Goal: Task Accomplishment & Management: Use online tool/utility

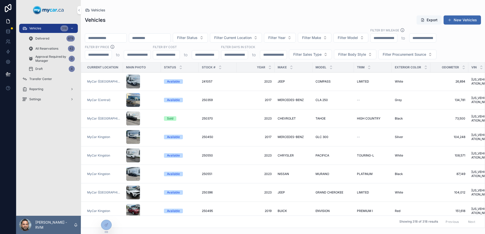
click at [125, 36] on input "scrollable content" at bounding box center [105, 37] width 41 height 7
paste input "******"
type input "******"
click at [144, 16] on div "Vehicles Export New Vehicles" at bounding box center [283, 20] width 396 height 10
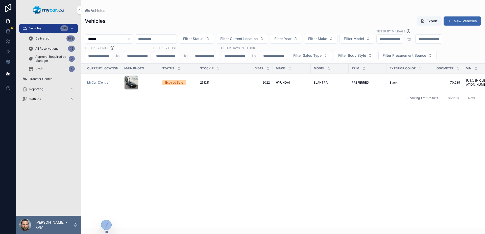
click at [152, 83] on div "scrollable content" at bounding box center [140, 82] width 32 height 14
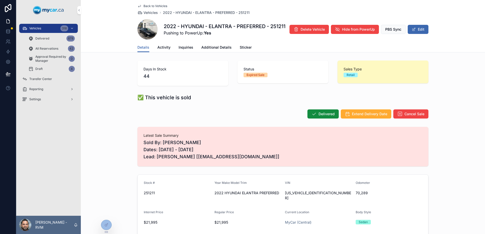
click at [274, 112] on div "Delivered Extend Delivery Date Cancel Sale" at bounding box center [283, 114] width 291 height 10
click at [104, 224] on div at bounding box center [106, 225] width 10 height 10
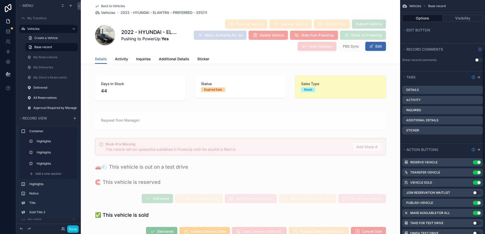
scroll to position [101, 0]
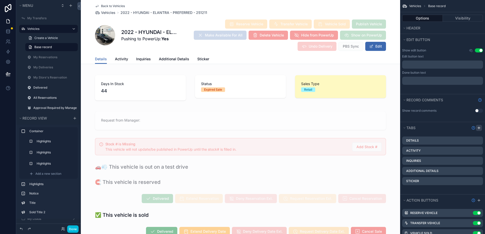
click at [479, 126] on icon "scrollable content" at bounding box center [479, 128] width 4 height 4
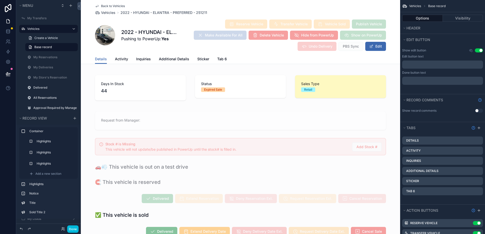
click at [0, 0] on icon "scrollable content" at bounding box center [0, 0] width 0 height 0
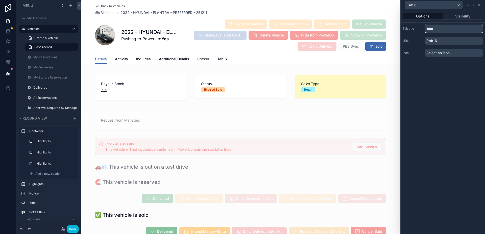
click at [439, 29] on input "*****" at bounding box center [454, 29] width 58 height 8
drag, startPoint x: 439, startPoint y: 29, endPoint x: 428, endPoint y: 25, distance: 12.0
click at [426, 28] on input "*****" at bounding box center [454, 29] width 58 height 8
click at [445, 28] on input "**********" at bounding box center [454, 29] width 58 height 8
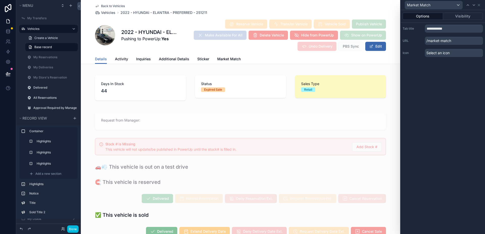
click at [464, 81] on div "**********" at bounding box center [443, 122] width 84 height 224
click at [444, 29] on input "**********" at bounding box center [454, 29] width 58 height 8
type input "**********"
click at [443, 85] on div "**********" at bounding box center [443, 122] width 84 height 224
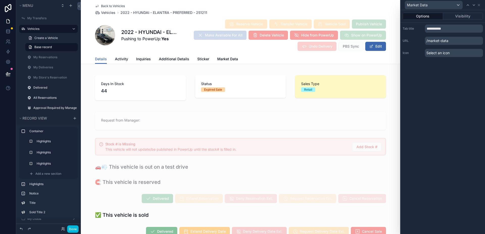
click at [459, 70] on div "**********" at bounding box center [443, 122] width 84 height 224
click at [472, 13] on button "Visibility" at bounding box center [463, 16] width 40 height 7
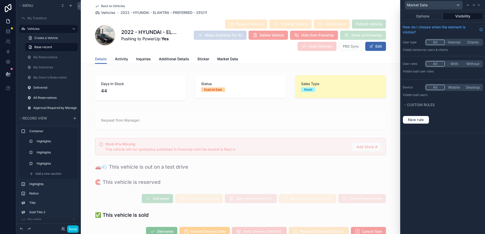
click at [460, 64] on button "With" at bounding box center [454, 64] width 19 height 6
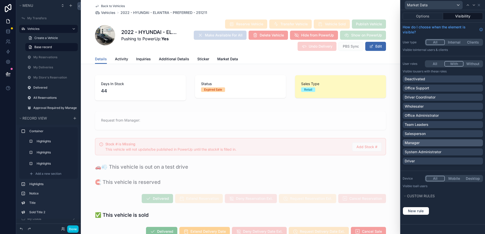
click at [441, 142] on div "Manager" at bounding box center [443, 142] width 76 height 5
click at [435, 150] on p "System Administrator" at bounding box center [423, 151] width 37 height 5
drag, startPoint x: 448, startPoint y: 141, endPoint x: 448, endPoint y: 144, distance: 2.8
click at [448, 141] on div "Manager" at bounding box center [440, 142] width 70 height 5
click at [449, 151] on div "System Administrator" at bounding box center [440, 151] width 70 height 5
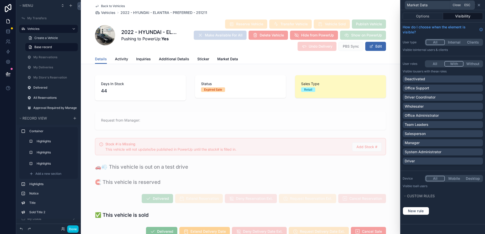
click at [480, 5] on icon at bounding box center [479, 5] width 4 height 4
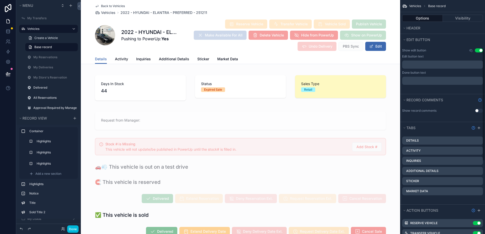
click at [222, 58] on span "Market Data" at bounding box center [227, 58] width 21 height 5
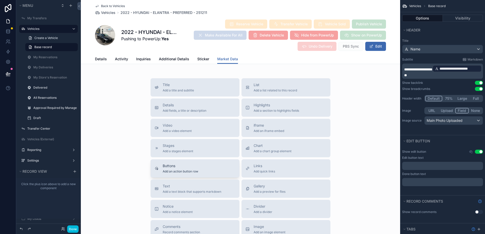
scroll to position [51, 0]
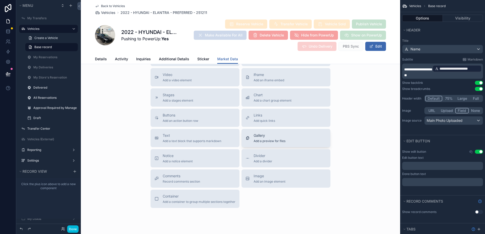
click at [271, 139] on span "Add a preview for files" at bounding box center [270, 141] width 32 height 4
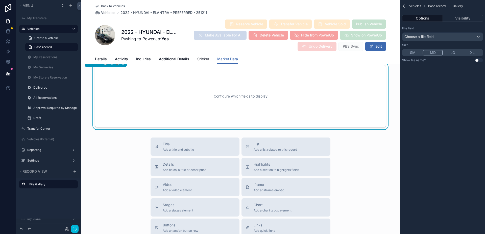
scroll to position [0, 0]
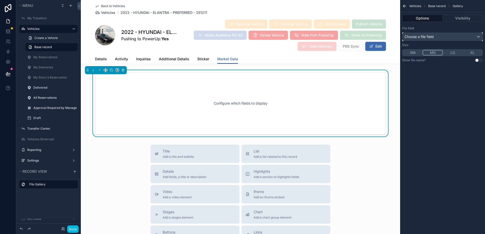
click at [453, 36] on div "Choose a file field" at bounding box center [443, 37] width 80 height 8
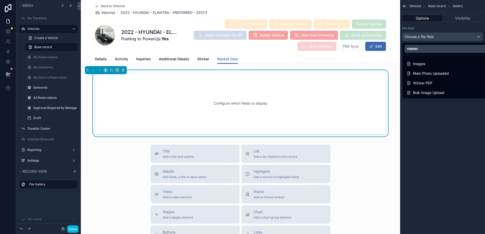
click at [450, 41] on div "scrollable content" at bounding box center [242, 117] width 485 height 234
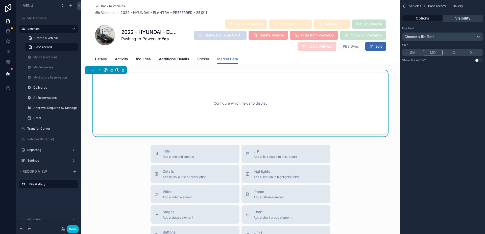
click at [460, 21] on button "Visibility" at bounding box center [463, 18] width 40 height 7
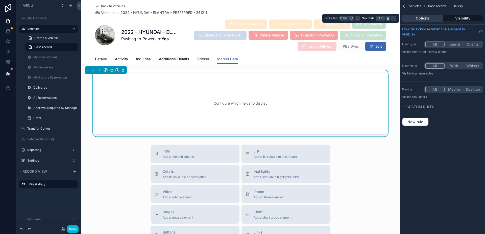
click at [439, 19] on button "Options" at bounding box center [423, 18] width 41 height 7
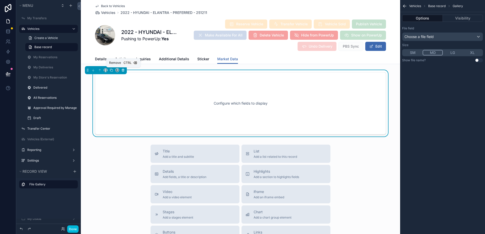
click at [123, 71] on icon "scrollable content" at bounding box center [123, 70] width 0 height 1
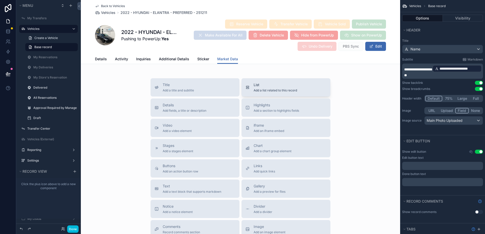
click at [271, 92] on span "Add a list related to this record" at bounding box center [275, 90] width 43 height 4
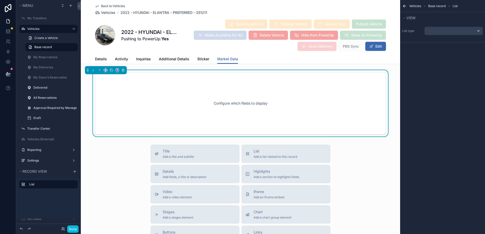
click at [307, 107] on div "Configure which fields to display" at bounding box center [240, 103] width 275 height 46
click at [431, 33] on div "scrollable content" at bounding box center [454, 31] width 58 height 8
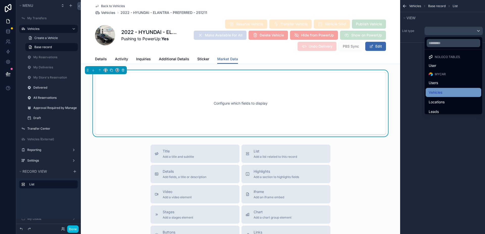
click at [452, 90] on div "Vehicles" at bounding box center [454, 92] width 50 height 6
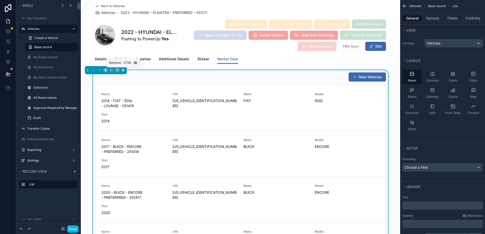
click at [124, 69] on icon "scrollable content" at bounding box center [123, 70] width 4 height 4
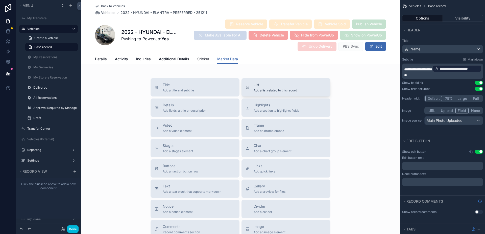
click at [268, 90] on span "Add a list related to this record" at bounding box center [275, 90] width 43 height 4
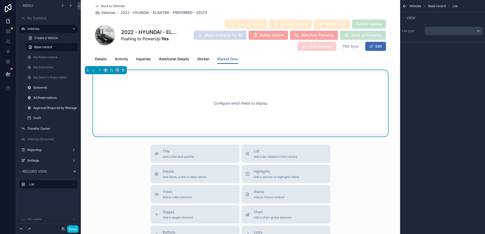
click at [268, 90] on div "Configure which fields to display" at bounding box center [240, 103] width 275 height 46
click at [444, 31] on div "scrollable content" at bounding box center [454, 31] width 58 height 8
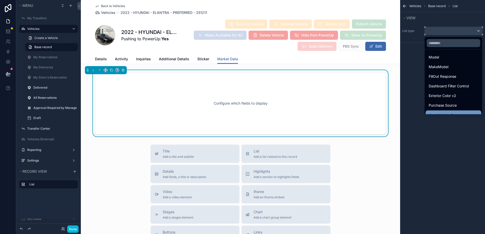
scroll to position [147, 0]
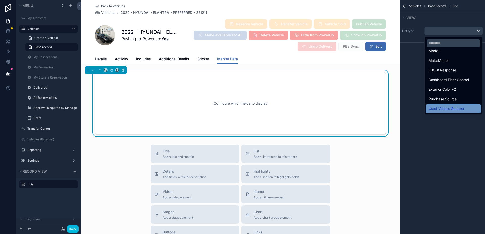
click at [453, 107] on span "Used Vehicle Scraper" at bounding box center [447, 108] width 36 height 6
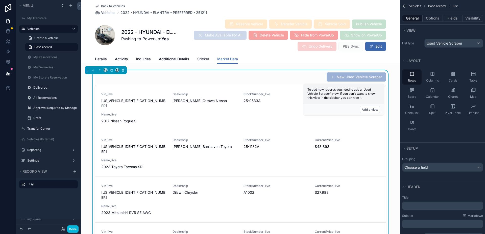
click at [391, 94] on div "New Used Vehicle Scraper Vin_live 5N1AT2MV1HC868446 Dealership Myers Ottawa Nis…" at bounding box center [241, 167] width 320 height 194
click at [277, 78] on div "New Used Vehicle Scraper" at bounding box center [240, 77] width 291 height 10
click at [367, 108] on button "Add a view" at bounding box center [370, 109] width 20 height 7
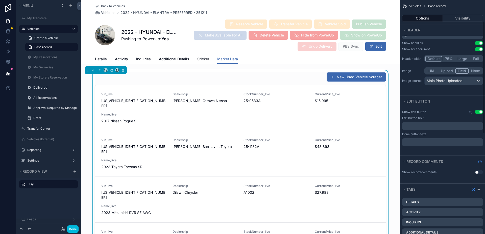
scroll to position [51, 0]
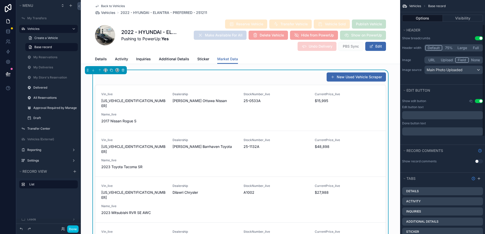
click at [291, 94] on span "StockNumber_live" at bounding box center [276, 94] width 65 height 4
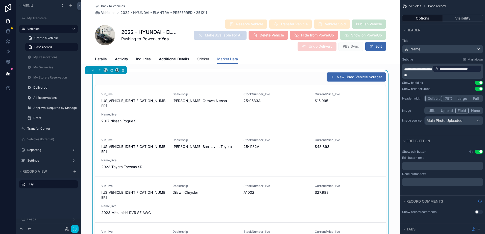
click at [265, 75] on div "New Used Vehicle Scraper" at bounding box center [240, 77] width 291 height 10
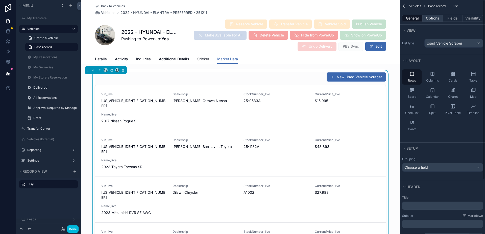
click at [433, 20] on button "Options" at bounding box center [433, 18] width 20 height 7
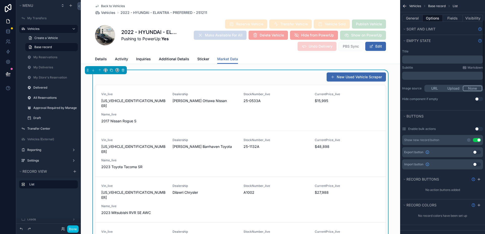
scroll to position [101, 0]
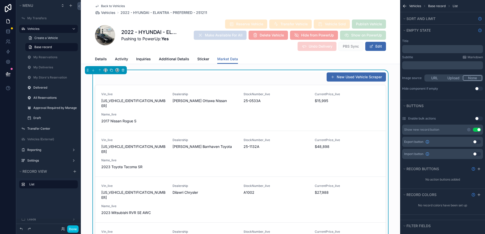
click at [476, 129] on button "Use setting" at bounding box center [477, 129] width 8 height 4
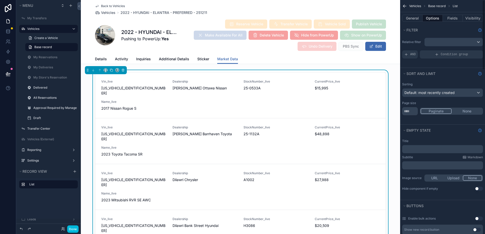
scroll to position [0, 0]
click at [449, 42] on div "scrollable content" at bounding box center [454, 43] width 58 height 8
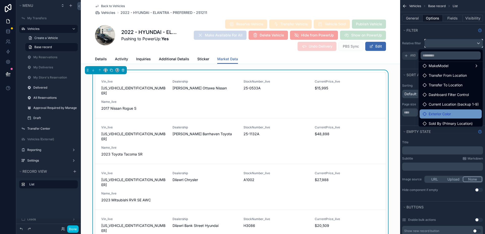
scroll to position [101, 0]
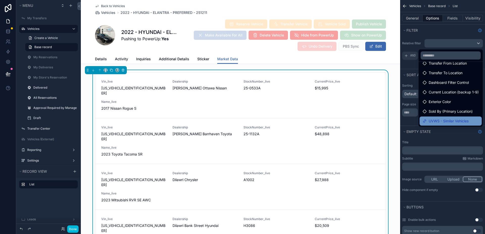
click at [453, 119] on span "UVWS - Similar Vehicles" at bounding box center [449, 121] width 40 height 6
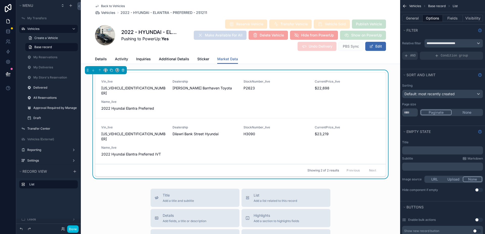
click at [447, 20] on button "Fields" at bounding box center [453, 18] width 20 height 7
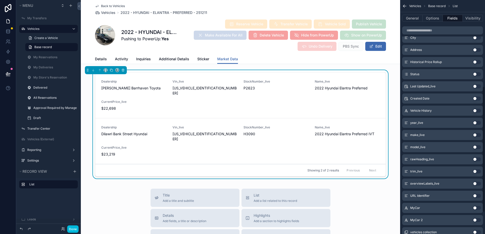
scroll to position [200, 0]
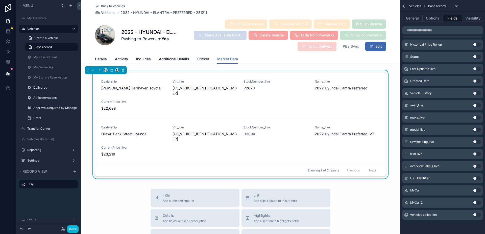
click at [475, 177] on button "Use setting" at bounding box center [477, 178] width 8 height 4
click at [205, 106] on span "myersbarrhaventoyota.ca" at bounding box center [205, 108] width 65 height 5
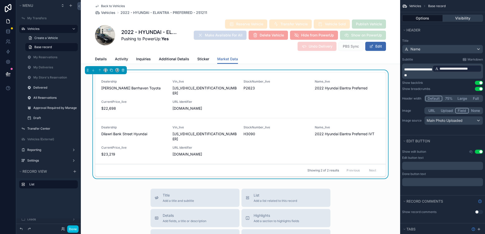
click at [454, 17] on button "Visibility" at bounding box center [463, 18] width 40 height 7
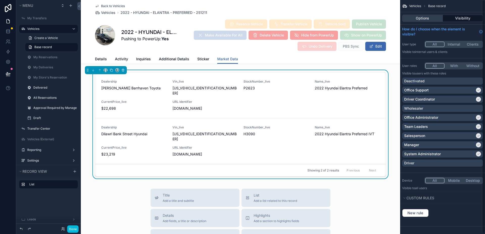
click at [413, 16] on button "Options" at bounding box center [423, 18] width 41 height 7
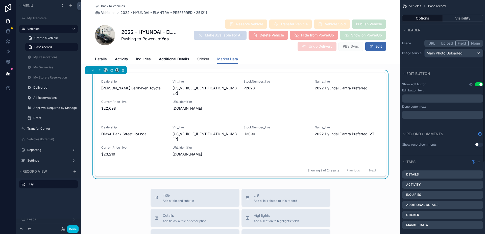
scroll to position [51, 0]
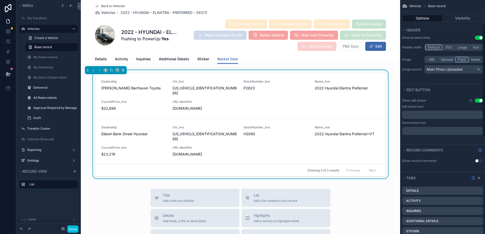
click at [324, 131] on span "2022 Hyundai Elantra Preferred IVT" at bounding box center [347, 133] width 65 height 5
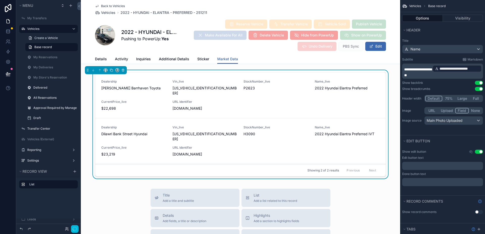
click at [293, 103] on div "Dealership Myers Barrhaven Toyota Vin_live KMHLM4AG6NU229198 StockNumber_live P…" at bounding box center [240, 94] width 279 height 31
click at [250, 164] on div "Showing 2 of 2 results Previous Next" at bounding box center [240, 170] width 291 height 12
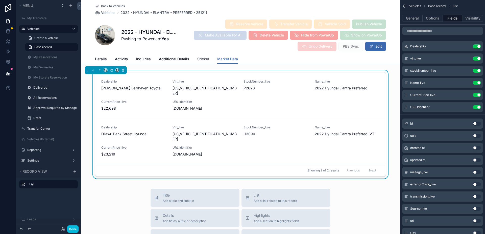
click at [478, 105] on div "URL Identifier Use setting" at bounding box center [443, 107] width 81 height 10
click at [476, 106] on button "Use setting" at bounding box center [477, 107] width 8 height 4
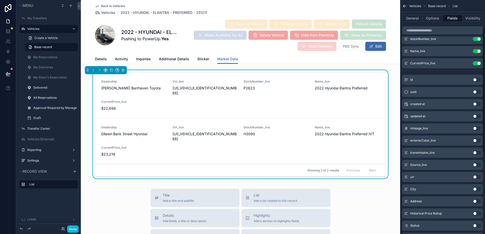
scroll to position [51, 0]
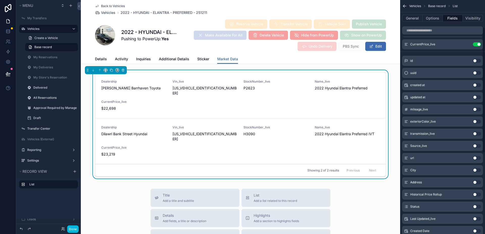
click at [480, 159] on button "Use setting" at bounding box center [477, 158] width 8 height 4
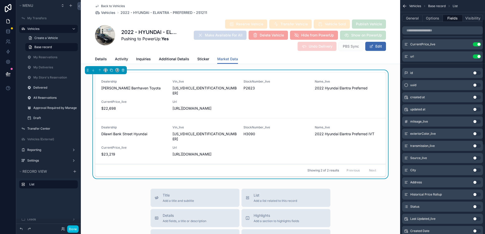
scroll to position [0, 0]
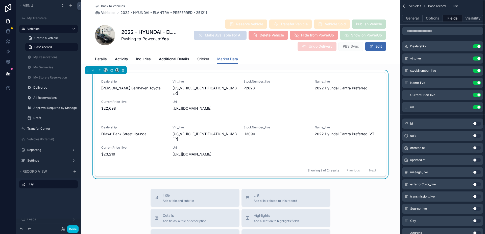
click at [0, 0] on icon "scrollable content" at bounding box center [0, 0] width 0 height 0
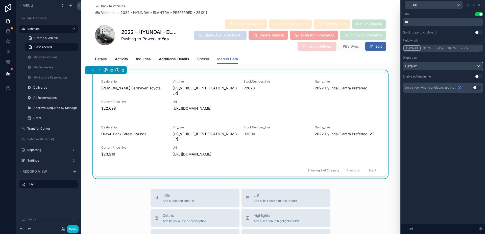
click at [436, 67] on div "Default" at bounding box center [443, 66] width 80 height 8
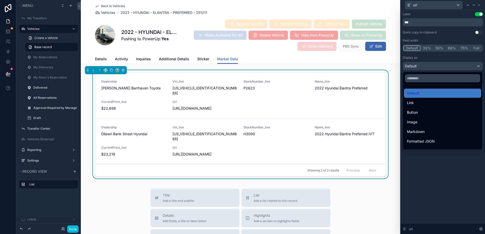
click at [436, 67] on div at bounding box center [443, 117] width 84 height 234
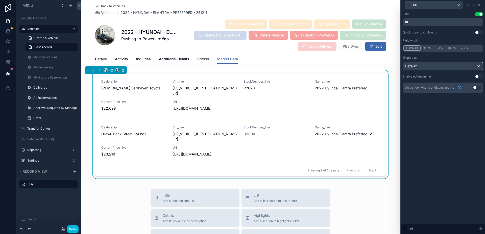
click at [436, 67] on div "Default" at bounding box center [443, 66] width 80 height 8
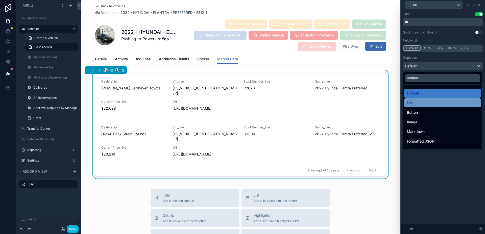
click at [437, 103] on div "Link" at bounding box center [442, 103] width 71 height 6
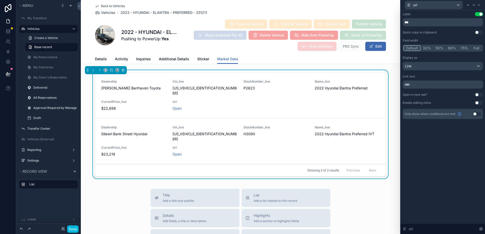
click at [431, 136] on div "Label Use setting *** Quick copy to clipboard Use setting Field width Default 3…" at bounding box center [443, 122] width 84 height 224
click at [174, 100] on div "Url Open" at bounding box center [205, 105] width 65 height 11
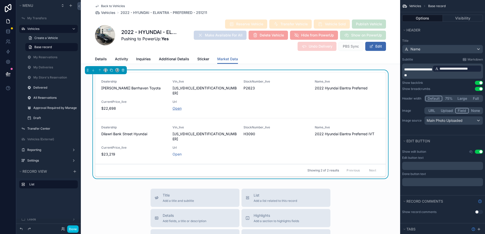
click at [176, 106] on link "Open" at bounding box center [177, 108] width 9 height 4
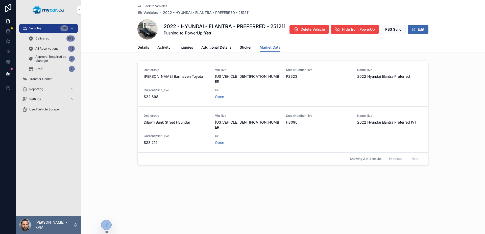
click at [309, 152] on div "Showing 2 of 2 results Previous Next" at bounding box center [283, 158] width 291 height 12
click at [117, 225] on div "Back to Vehicles Vehicles 2022 - HYUNDAI - ELANTRA - PREFERRED - 251211 2022 - …" at bounding box center [283, 117] width 405 height 234
click at [106, 228] on div at bounding box center [106, 225] width 10 height 10
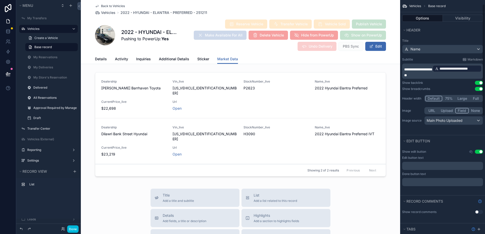
scroll to position [51, 0]
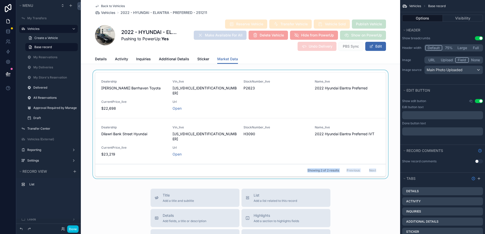
drag, startPoint x: 256, startPoint y: 144, endPoint x: 256, endPoint y: 160, distance: 15.7
click at [256, 160] on div "Dealership [PERSON_NAME] Barrhaven Toyota Vin_live [US_VEHICLE_IDENTIFICATION_N…" at bounding box center [240, 124] width 291 height 104
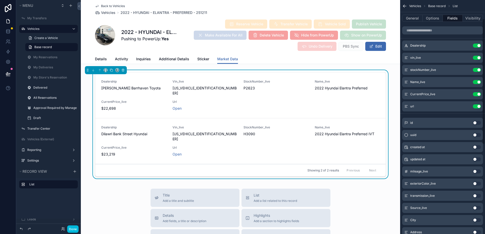
scroll to position [0, 0]
click at [0, 0] on icon "scrollable content" at bounding box center [0, 0] width 0 height 0
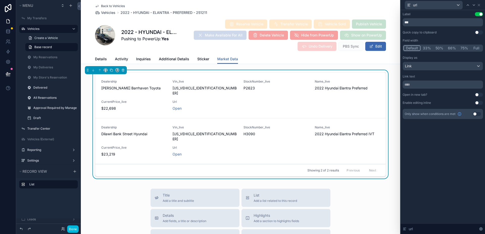
click at [478, 94] on button "Use setting" at bounding box center [479, 95] width 8 height 4
drag, startPoint x: 438, startPoint y: 167, endPoint x: 406, endPoint y: 175, distance: 33.3
click at [438, 167] on div "Label Use setting *** Quick copy to clipboard Use setting Field width Default 3…" at bounding box center [443, 122] width 84 height 224
click at [479, 6] on icon at bounding box center [479, 5] width 4 height 4
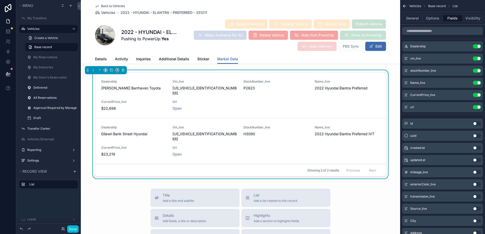
scroll to position [51, 0]
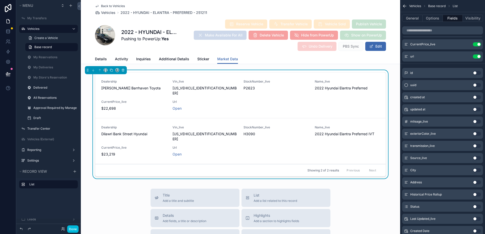
drag, startPoint x: 476, startPoint y: 120, endPoint x: 457, endPoint y: 113, distance: 20.6
click at [476, 120] on button "Use setting" at bounding box center [477, 121] width 8 height 4
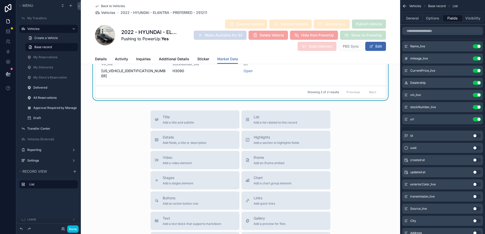
scroll to position [101, 0]
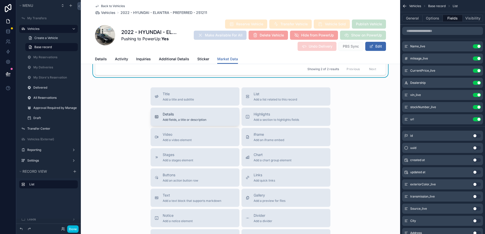
click at [208, 107] on button "Details Add fields, a title or description" at bounding box center [195, 116] width 89 height 18
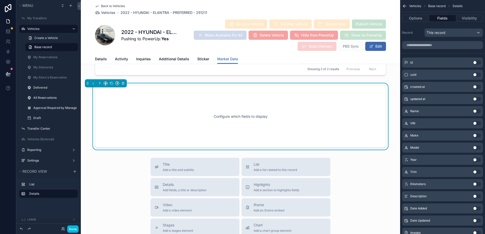
scroll to position [91, 0]
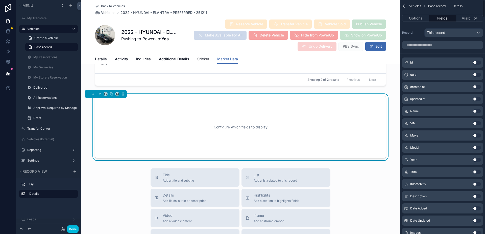
click at [296, 121] on div "Configure which fields to display" at bounding box center [240, 127] width 275 height 46
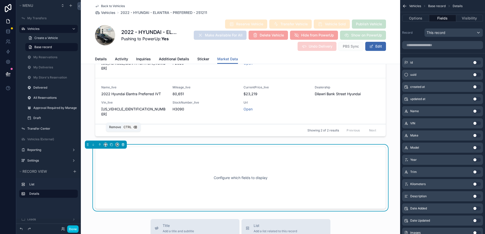
click at [123, 143] on icon "scrollable content" at bounding box center [123, 145] width 4 height 4
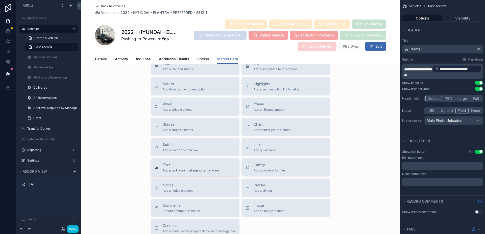
scroll to position [141, 0]
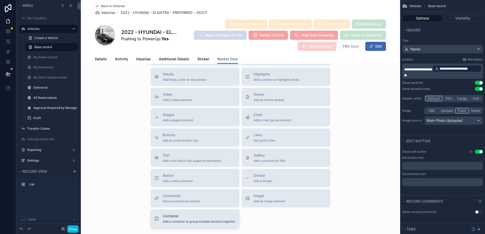
click at [191, 213] on div "Container Add a container to group multiple sections together" at bounding box center [199, 218] width 73 height 10
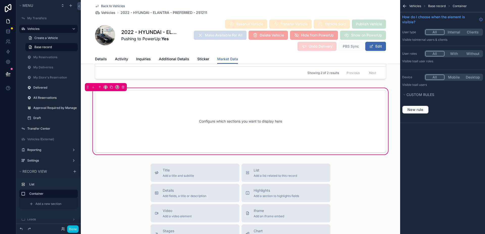
scroll to position [101, 0]
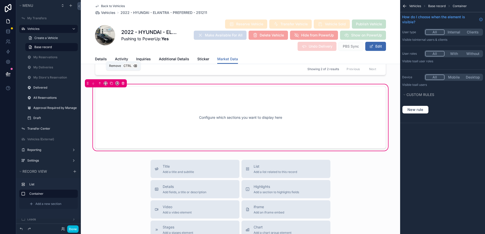
click at [123, 82] on icon "scrollable content" at bounding box center [123, 82] width 1 height 1
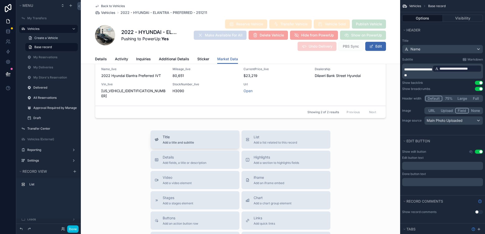
scroll to position [0, 0]
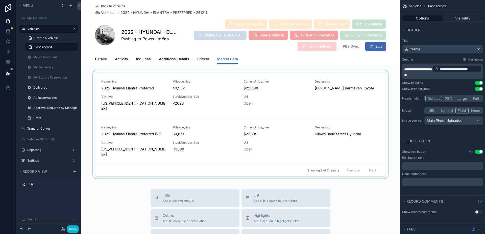
click at [220, 104] on div "scrollable content" at bounding box center [241, 125] width 320 height 110
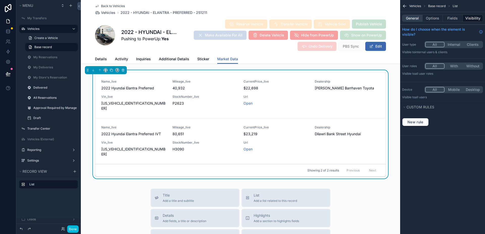
click at [414, 18] on button "General" at bounding box center [413, 18] width 20 height 7
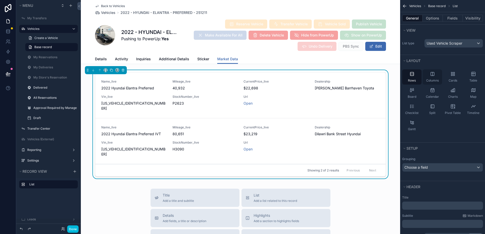
click at [435, 80] on span "Columns" at bounding box center [433, 80] width 13 height 4
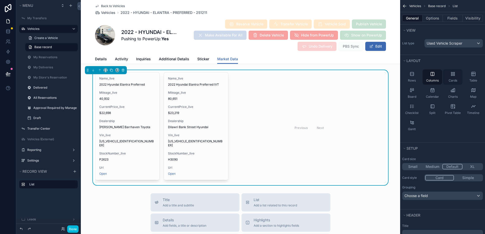
click at [458, 80] on div "Cards" at bounding box center [452, 76] width 19 height 15
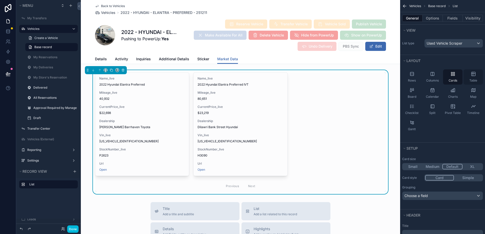
click at [473, 81] on span "Table" at bounding box center [474, 80] width 8 height 4
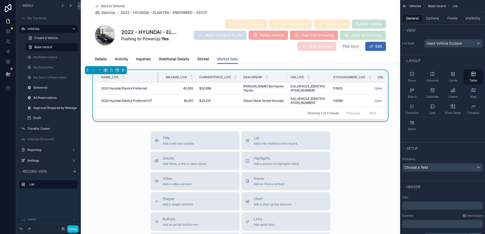
drag, startPoint x: 153, startPoint y: 75, endPoint x: 160, endPoint y: 76, distance: 6.7
click at [160, 76] on tr "Name_live Mileage_live CurrentPrice_live Dealership Vin_live StockNumber_live U…" at bounding box center [254, 77] width 318 height 10
click at [106, 69] on icon "scrollable content" at bounding box center [106, 70] width 4 height 4
click at [106, 69] on div "scrollable content" at bounding box center [242, 117] width 485 height 234
click at [106, 70] on icon "scrollable content" at bounding box center [106, 70] width 4 height 4
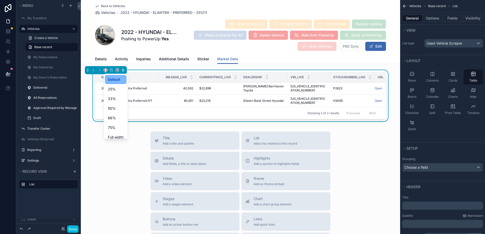
click at [106, 70] on div "scrollable content" at bounding box center [242, 117] width 485 height 234
click at [104, 69] on button "scrollable content" at bounding box center [106, 70] width 4 height 4
click at [112, 123] on span "Full width" at bounding box center [116, 123] width 16 height 6
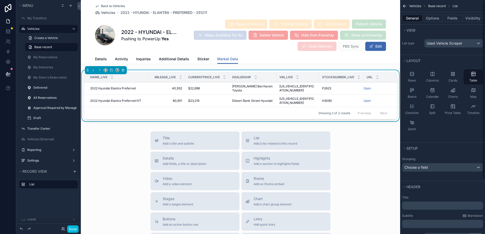
click at [443, 126] on div "Rows Columns Cards Table Board Calendar Charts Map Checklist Split Pivot Table …" at bounding box center [443, 101] width 85 height 68
click at [356, 142] on div "Title Add a title and subtitle List Add a list related to this record Details A…" at bounding box center [241, 221] width 320 height 180
click at [352, 138] on div "Title Add a title and subtitle List Add a list related to this record Details A…" at bounding box center [241, 221] width 320 height 180
click at [120, 132] on div "Title Add a title and subtitle List Add a list related to this record Details A…" at bounding box center [241, 221] width 320 height 180
click at [413, 16] on button "General" at bounding box center [413, 18] width 20 height 7
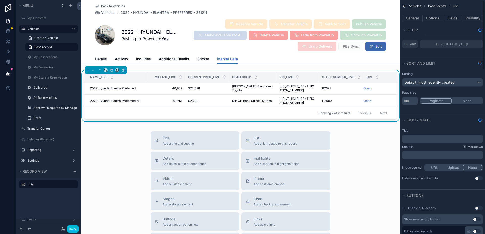
scroll to position [0, 0]
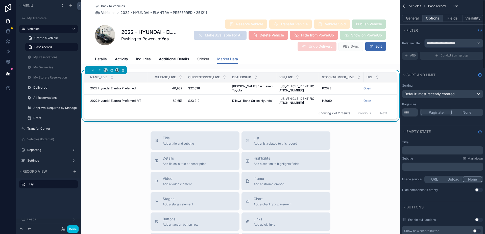
click at [431, 19] on button "Options" at bounding box center [433, 18] width 20 height 7
click at [415, 17] on button "General" at bounding box center [413, 18] width 20 height 7
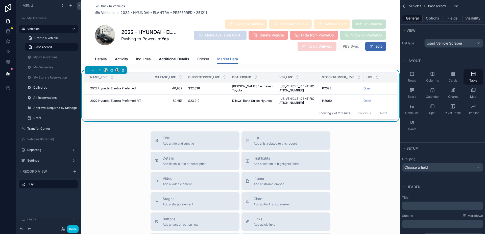
click at [404, 7] on icon "scrollable content" at bounding box center [405, 6] width 5 height 5
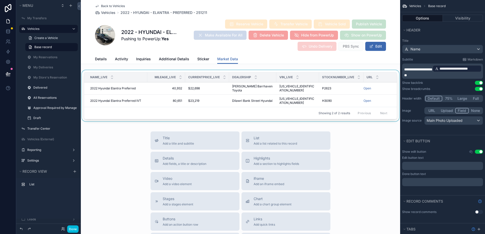
click at [299, 107] on div "Showing 2 of 2 results Previous Next" at bounding box center [240, 113] width 313 height 12
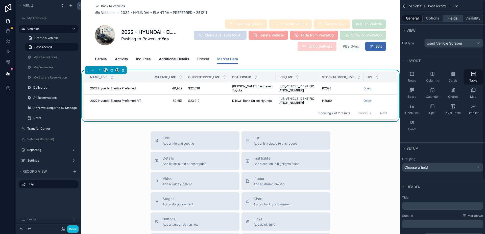
click at [448, 15] on button "Fields" at bounding box center [453, 18] width 20 height 7
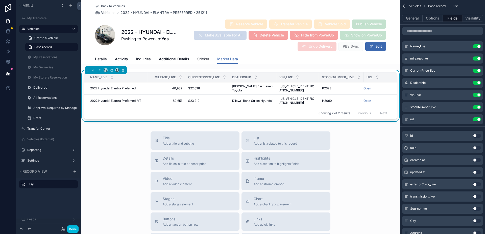
drag, startPoint x: 365, startPoint y: 148, endPoint x: 364, endPoint y: 138, distance: 10.1
click at [365, 147] on div "Title Add a title and subtitle List Add a list related to this record Details A…" at bounding box center [241, 221] width 320 height 180
click at [372, 154] on div "Title Add a title and subtitle List Add a list related to this record Details A…" at bounding box center [241, 221] width 320 height 180
drag, startPoint x: 70, startPoint y: 229, endPoint x: 92, endPoint y: 214, distance: 26.4
click at [70, 229] on button "Done" at bounding box center [72, 228] width 11 height 7
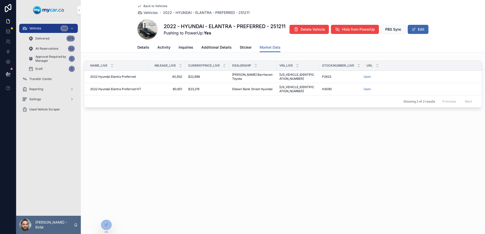
click at [144, 49] on span "Details" at bounding box center [144, 47] width 12 height 5
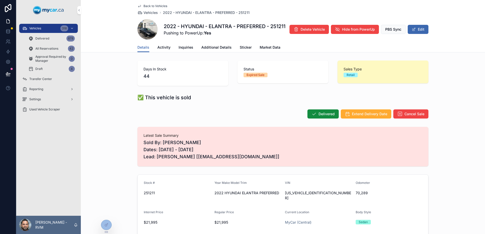
click at [167, 49] on span "Activity" at bounding box center [164, 47] width 13 height 5
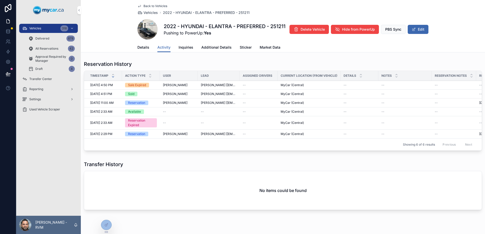
click at [268, 50] on link "Market Data" at bounding box center [270, 48] width 21 height 10
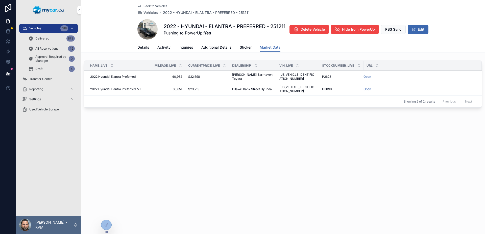
click at [368, 75] on link "Open" at bounding box center [368, 77] width 8 height 4
click at [272, 147] on div "Back to Vehicles Vehicles 2022 - HYUNDAI - ELANTRA - PREFERRED - 251211 2022 - …" at bounding box center [283, 117] width 405 height 234
click at [254, 123] on div "Back to Vehicles Vehicles 2022 - HYUNDAI - ELANTRA - PREFERRED - 251211 2022 - …" at bounding box center [283, 72] width 405 height 144
drag, startPoint x: 274, startPoint y: 147, endPoint x: 199, endPoint y: 11, distance: 155.7
click at [274, 147] on div "Back to Vehicles Vehicles 2022 - HYUNDAI - ELANTRA - PREFERRED - 251211 2022 - …" at bounding box center [283, 117] width 405 height 234
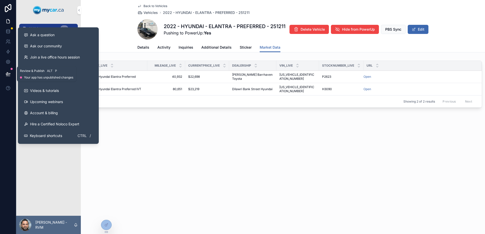
click at [7, 76] on icon at bounding box center [8, 73] width 5 height 5
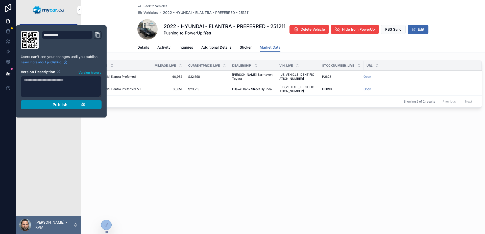
click at [59, 107] on button "Publish" at bounding box center [61, 104] width 81 height 9
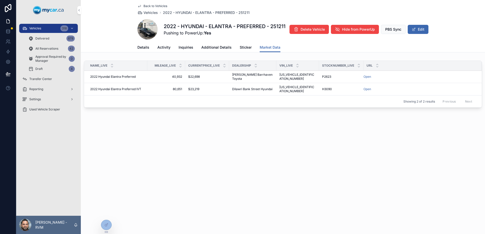
click at [179, 121] on div "Back to Vehicles Vehicles 2022 - HYUNDAI - ELANTRA - PREFERRED - 251211 2022 - …" at bounding box center [283, 72] width 405 height 144
click at [145, 46] on span "Details" at bounding box center [144, 47] width 12 height 5
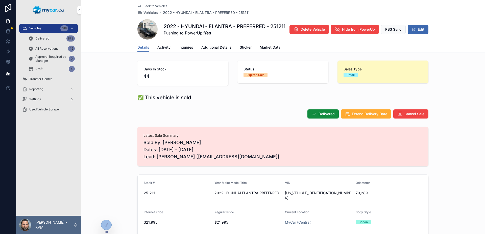
click at [266, 48] on span "Market Data" at bounding box center [270, 47] width 21 height 5
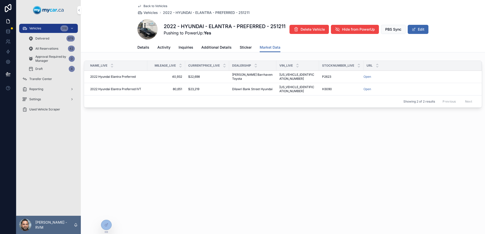
click at [255, 117] on div "Back to Vehicles Vehicles 2022 - HYUNDAI - ELANTRA - PREFERRED - 251211 2022 - …" at bounding box center [283, 72] width 405 height 144
click at [147, 45] on link "Details" at bounding box center [144, 48] width 12 height 10
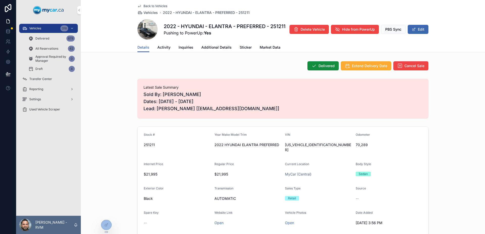
scroll to position [152, 0]
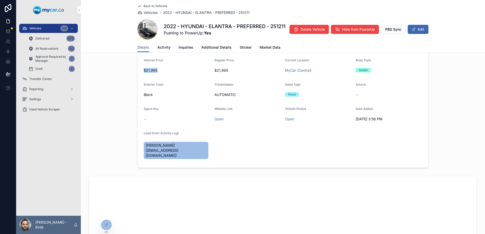
drag, startPoint x: 163, startPoint y: 69, endPoint x: 136, endPoint y: 63, distance: 27.7
click at [138, 63] on form "Stock # 251211 Year Make Model Trim 2022 HYUNDAI ELANTRA PREFERRED VIN [US_VEHI…" at bounding box center [283, 95] width 291 height 145
click at [260, 51] on link "Market Data" at bounding box center [270, 48] width 21 height 10
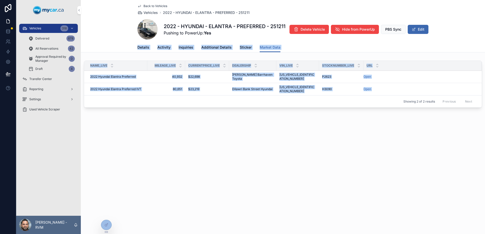
drag, startPoint x: 223, startPoint y: 100, endPoint x: 90, endPoint y: 52, distance: 141.4
click at [90, 53] on div "Back to Vehicles Vehicles 2022 - HYUNDAI - ELANTRA - PREFERRED - 251211 2022 - …" at bounding box center [283, 72] width 405 height 144
click at [91, 52] on div "Details Activity Inquiries Additional Details Sticker Market Data" at bounding box center [283, 47] width 398 height 10
drag, startPoint x: 91, startPoint y: 52, endPoint x: 219, endPoint y: 106, distance: 138.9
click at [218, 106] on div "Back to Vehicles Vehicles 2022 - HYUNDAI - ELANTRA - PREFERRED - 251211 2022 - …" at bounding box center [283, 72] width 405 height 144
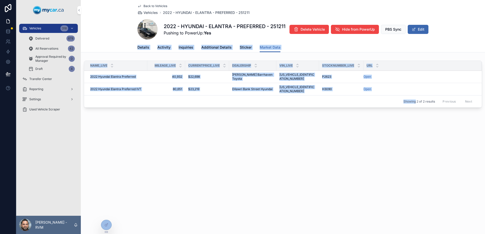
click at [219, 106] on div "Back to Vehicles Vehicles 2022 - HYUNDAI - ELANTRA - PREFERRED - 251211 2022 - …" at bounding box center [283, 72] width 405 height 144
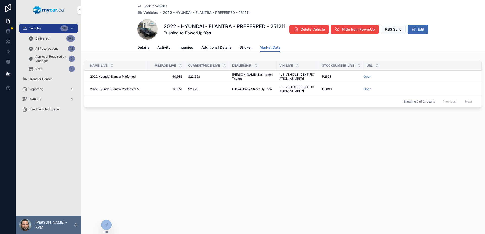
click at [143, 50] on span "Details" at bounding box center [144, 47] width 12 height 5
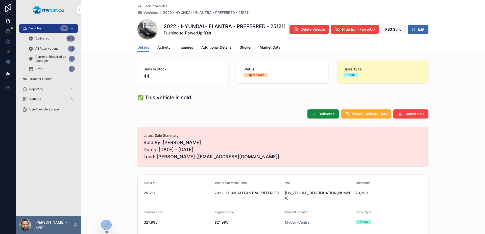
click at [260, 47] on span "Market Data" at bounding box center [270, 47] width 21 height 5
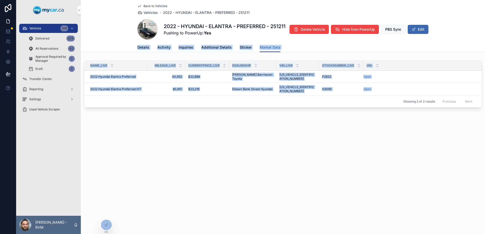
drag, startPoint x: 249, startPoint y: 123, endPoint x: 120, endPoint y: 47, distance: 149.9
click at [120, 47] on div "Back to Vehicles Vehicles 2022 - HYUNDAI - ELANTRA - PREFERRED - 251211 2022 - …" at bounding box center [283, 72] width 405 height 144
click at [120, 47] on div "Details Activity Inquiries Additional Details Sticker Market Data" at bounding box center [283, 47] width 398 height 10
drag, startPoint x: 120, startPoint y: 47, endPoint x: 371, endPoint y: 102, distance: 257.1
click at [369, 101] on div "Back to Vehicles Vehicles 2022 - HYUNDAI - ELANTRA - PREFERRED - 251211 2022 - …" at bounding box center [283, 72] width 405 height 144
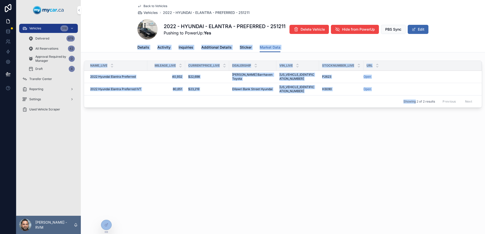
click at [371, 102] on div "Name_live Mileage_live CurrentPrice_live Dealership Vin_live StockNumber_live U…" at bounding box center [283, 84] width 405 height 53
drag, startPoint x: 371, startPoint y: 102, endPoint x: 138, endPoint y: 45, distance: 240.2
click at [138, 45] on div "Back to Vehicles Vehicles 2022 - HYUNDAI - ELANTRA - PREFERRED - 251211 2022 - …" at bounding box center [283, 72] width 405 height 144
click at [138, 45] on link "Details" at bounding box center [144, 48] width 12 height 10
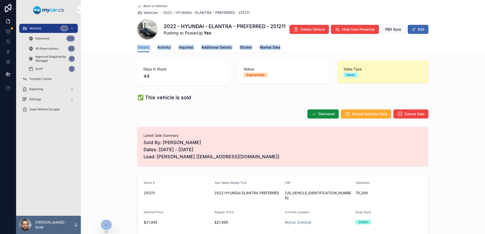
drag, startPoint x: 138, startPoint y: 45, endPoint x: 160, endPoint y: 47, distance: 22.1
click at [158, 47] on div "Details Activity Inquiries Additional Details Sticker Market Data" at bounding box center [283, 47] width 291 height 10
click at [323, 48] on div "Details Activity Inquiries Additional Details Sticker Market Data" at bounding box center [283, 47] width 291 height 10
click at [268, 47] on span "Market Data" at bounding box center [270, 47] width 21 height 5
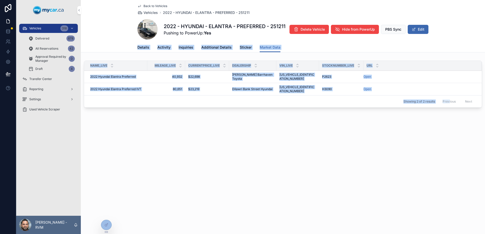
drag, startPoint x: 450, startPoint y: 140, endPoint x: 126, endPoint y: 45, distance: 338.2
click at [126, 45] on div "Back to Vehicles Vehicles 2022 - HYUNDAI - ELANTRA - PREFERRED - 251211 2022 - …" at bounding box center [283, 117] width 405 height 234
click at [126, 45] on div "Details Activity Inquiries Additional Details Sticker Market Data" at bounding box center [283, 47] width 398 height 10
drag, startPoint x: 126, startPoint y: 45, endPoint x: 459, endPoint y: 133, distance: 344.9
click at [459, 133] on div "Back to Vehicles Vehicles 2022 - HYUNDAI - ELANTRA - PREFERRED - 251211 2022 - …" at bounding box center [283, 72] width 405 height 144
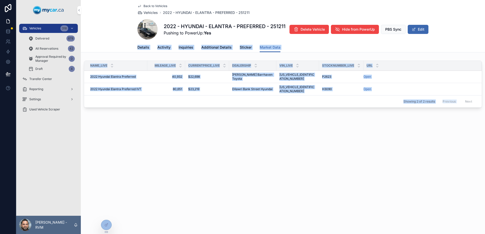
click at [461, 133] on div "Back to Vehicles Vehicles 2022 - HYUNDAI - ELANTRA - PREFERRED - 251211 2022 - …" at bounding box center [283, 72] width 405 height 144
drag, startPoint x: 461, startPoint y: 133, endPoint x: 126, endPoint y: 44, distance: 346.2
click at [126, 44] on div "Back to Vehicles Vehicles 2022 - HYUNDAI - ELANTRA - PREFERRED - 251211 2022 - …" at bounding box center [283, 72] width 405 height 144
click at [126, 44] on div "Details Activity Inquiries Additional Details Sticker Market Data" at bounding box center [283, 47] width 398 height 10
drag, startPoint x: 126, startPoint y: 44, endPoint x: 454, endPoint y: 148, distance: 343.8
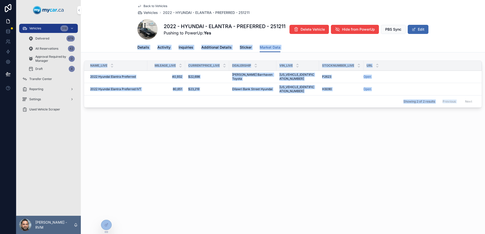
click at [456, 151] on div "Back to Vehicles Vehicles 2022 - HYUNDAI - ELANTRA - PREFERRED - 251211 2022 - …" at bounding box center [283, 117] width 405 height 234
click at [453, 148] on div "Back to Vehicles Vehicles 2022 - HYUNDAI - ELANTRA - PREFERRED - 251211 2022 - …" at bounding box center [283, 117] width 405 height 234
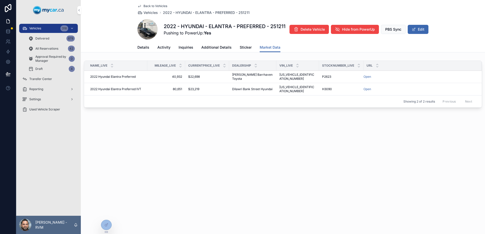
click at [416, 97] on div "Showing 2 of 2 results Previous Next" at bounding box center [283, 101] width 398 height 12
click at [408, 99] on span "Showing 2 of 2 results" at bounding box center [420, 101] width 32 height 4
drag, startPoint x: 408, startPoint y: 95, endPoint x: 425, endPoint y: 95, distance: 16.4
click at [425, 99] on span "Showing 2 of 2 results" at bounding box center [420, 101] width 32 height 4
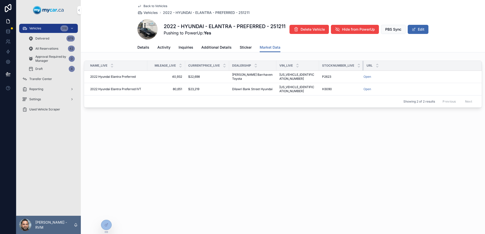
drag, startPoint x: 360, startPoint y: 66, endPoint x: 349, endPoint y: 68, distance: 11.8
click at [349, 68] on th "StockNumber_live" at bounding box center [341, 66] width 45 height 10
click at [108, 226] on div at bounding box center [106, 225] width 10 height 10
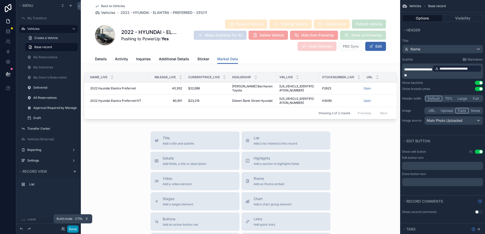
click at [76, 232] on button "Done" at bounding box center [72, 228] width 11 height 7
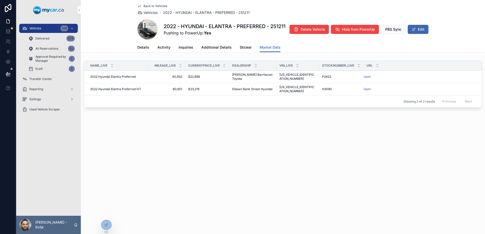
click at [106, 224] on icon at bounding box center [106, 225] width 4 height 4
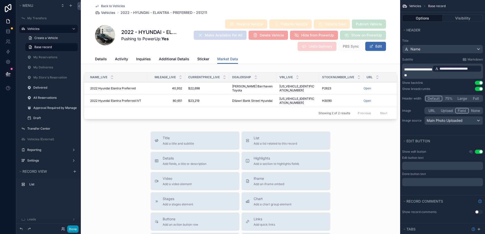
click at [74, 228] on button "Done" at bounding box center [72, 228] width 11 height 7
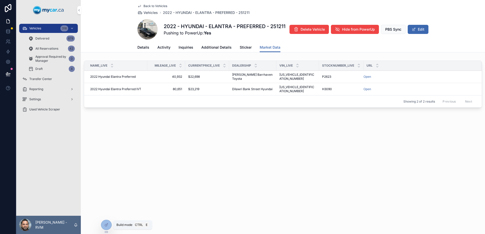
click at [108, 224] on icon at bounding box center [106, 225] width 4 height 4
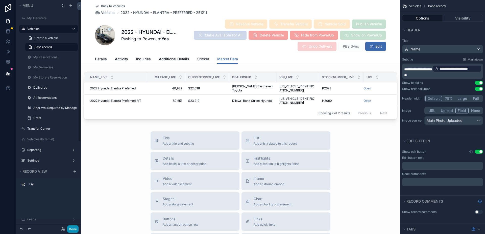
click at [77, 231] on button "Done" at bounding box center [72, 228] width 11 height 7
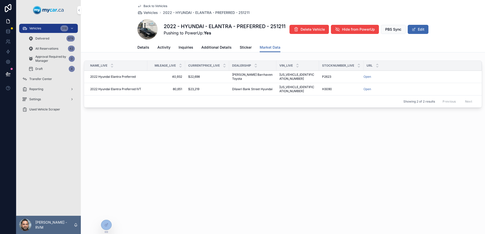
click at [334, 143] on div "Back to Vehicles Vehicles 2022 - HYUNDAI - ELANTRA - PREFERRED - 251211 2022 - …" at bounding box center [283, 117] width 405 height 234
click at [141, 47] on span "Details" at bounding box center [144, 47] width 12 height 5
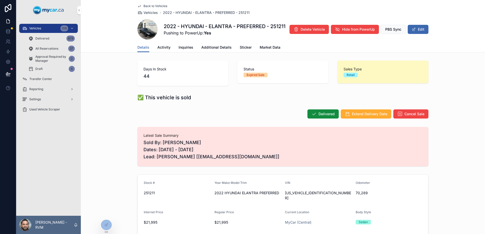
click at [144, 6] on span "Back to Vehicles" at bounding box center [156, 6] width 24 height 4
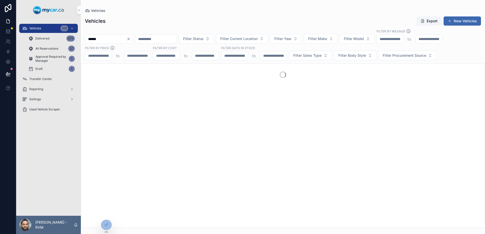
click at [115, 38] on input "******" at bounding box center [105, 38] width 41 height 7
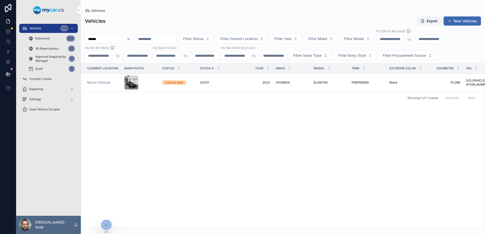
paste input "scrollable content"
type input "******"
click at [114, 82] on div "MyCar Kingston" at bounding box center [102, 82] width 31 height 4
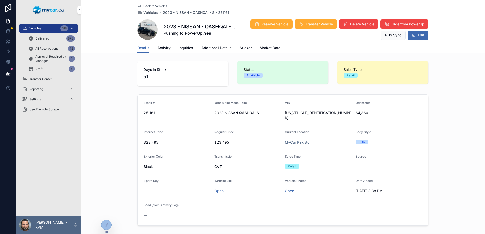
click at [271, 42] on div "Back to Vehicles Vehicles 2023 - NISSAN - QASHQAI - S - 251161 2023 - NISSAN - …" at bounding box center [283, 21] width 291 height 43
click at [266, 47] on span "Market Data" at bounding box center [270, 47] width 21 height 5
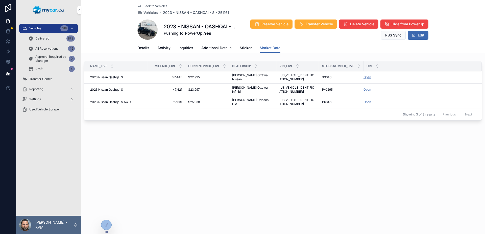
click at [364, 75] on link "Open" at bounding box center [368, 77] width 8 height 4
click at [377, 131] on div "Back to Vehicles Vehicles 2023 - NISSAN - QASHQAI - S - 251161 2023 - NISSAN - …" at bounding box center [283, 78] width 405 height 157
click at [106, 225] on icon at bounding box center [106, 225] width 4 height 4
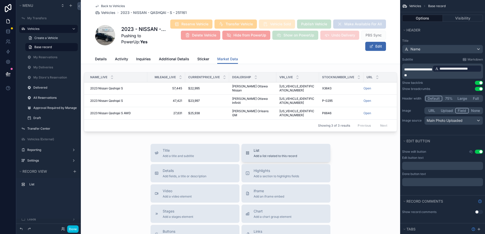
click at [285, 148] on span "List" at bounding box center [275, 150] width 43 height 5
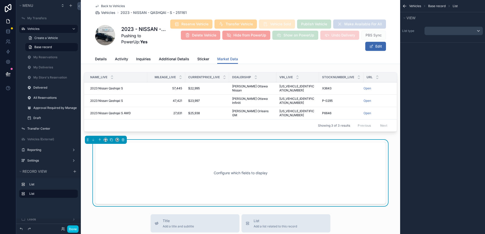
drag, startPoint x: 144, startPoint y: 137, endPoint x: 134, endPoint y: 151, distance: 18.0
click at [134, 151] on div "Configure which fields to display" at bounding box center [240, 173] width 291 height 62
drag, startPoint x: 134, startPoint y: 151, endPoint x: 119, endPoint y: 140, distance: 18.5
click at [134, 151] on div "Configure which fields to display" at bounding box center [240, 173] width 275 height 46
click at [85, 136] on div "scrollable content" at bounding box center [106, 140] width 42 height 8
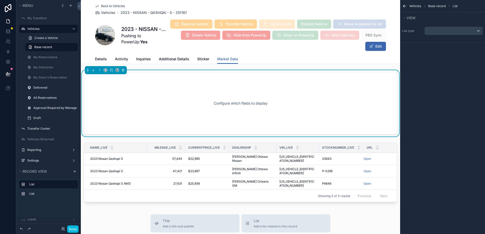
click at [206, 111] on div "Configure which fields to display" at bounding box center [240, 103] width 297 height 46
click at [442, 29] on div "scrollable content" at bounding box center [454, 31] width 58 height 8
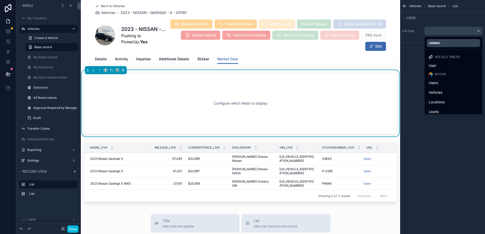
click at [442, 29] on div "scrollable content" at bounding box center [242, 117] width 485 height 234
click at [442, 29] on div "scrollable content" at bounding box center [454, 31] width 58 height 8
click at [449, 88] on div "Vehicles" at bounding box center [454, 92] width 56 height 9
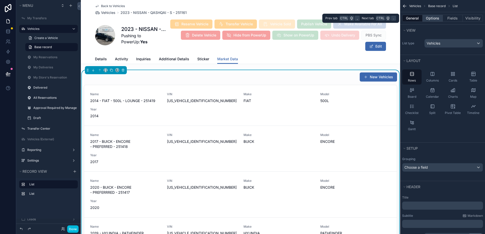
click at [439, 20] on button "Options" at bounding box center [433, 18] width 20 height 7
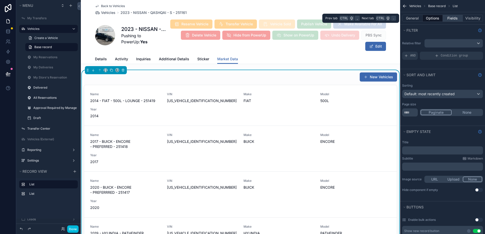
click at [454, 20] on button "Fields" at bounding box center [453, 18] width 20 height 7
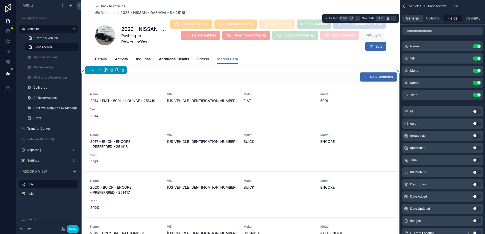
click at [412, 18] on button "General" at bounding box center [413, 18] width 20 height 7
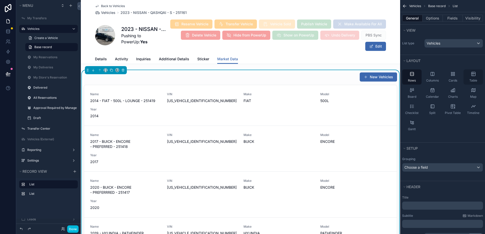
click at [471, 78] on div "Table" at bounding box center [473, 76] width 19 height 15
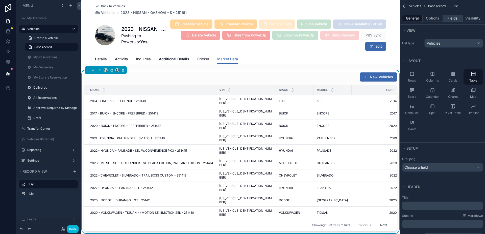
click at [452, 21] on button "Fields" at bounding box center [453, 18] width 20 height 7
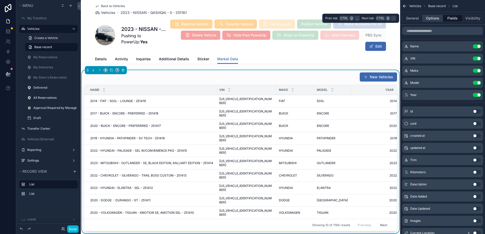
click at [436, 20] on button "Options" at bounding box center [433, 18] width 20 height 7
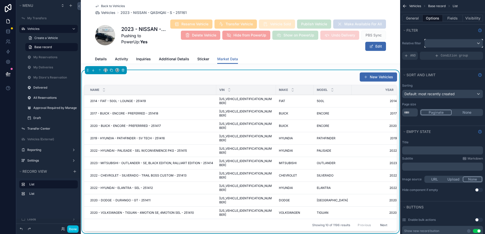
click at [452, 41] on div "scrollable content" at bounding box center [454, 43] width 58 height 8
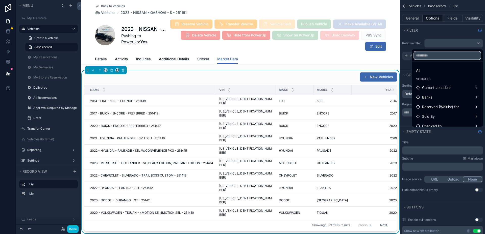
click at [439, 54] on input "text" at bounding box center [447, 55] width 67 height 8
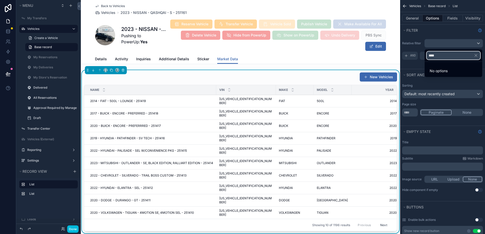
type input "*****"
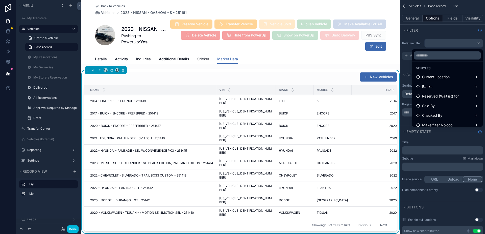
scroll to position [5, 0]
click at [437, 29] on div "scrollable content" at bounding box center [242, 117] width 485 height 234
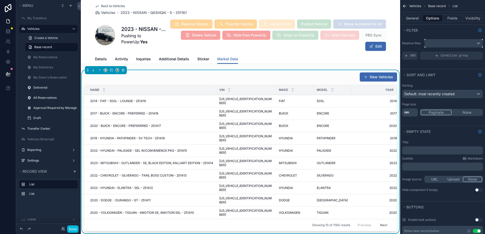
click at [441, 41] on div "scrollable content" at bounding box center [454, 43] width 58 height 8
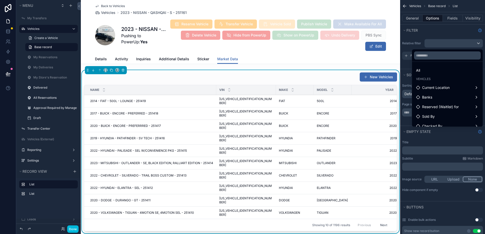
click at [327, 45] on div "Reserve Vehicle Transfer Vehicle Vehicle Sold Publish Vehicle Make Available Fo…" at bounding box center [276, 35] width 220 height 32
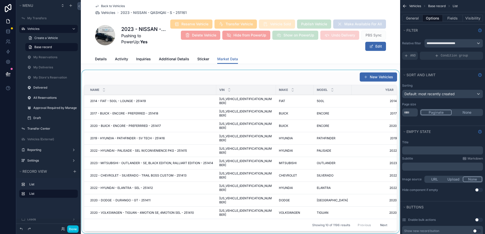
click at [332, 79] on div "scrollable content" at bounding box center [241, 152] width 320 height 165
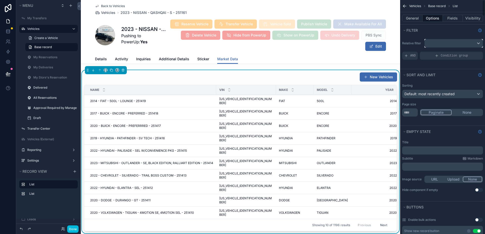
click at [456, 44] on div "scrollable content" at bounding box center [454, 43] width 58 height 8
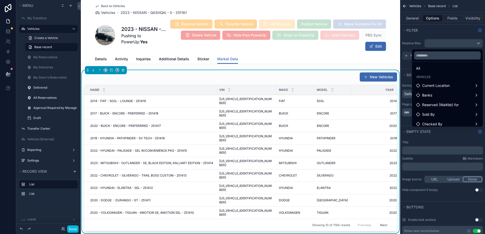
scroll to position [0, 0]
click at [448, 41] on div "scrollable content" at bounding box center [242, 117] width 485 height 234
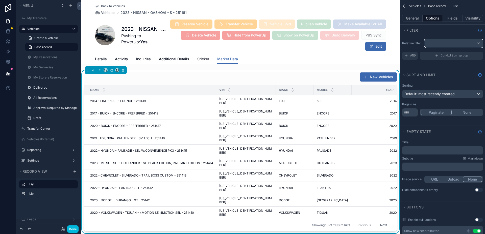
click at [435, 45] on div "scrollable content" at bounding box center [454, 43] width 58 height 8
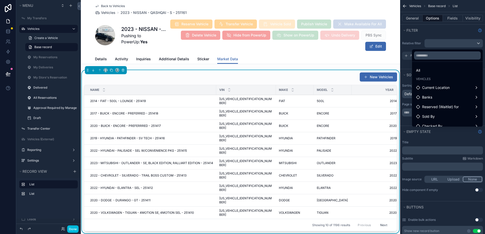
click at [435, 45] on div "scrollable content" at bounding box center [242, 117] width 485 height 234
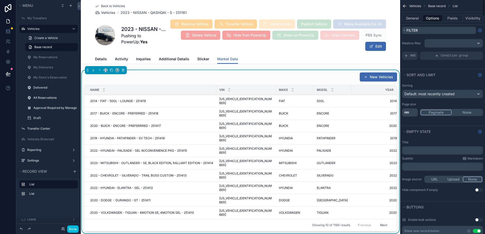
click at [411, 31] on span "Filter" at bounding box center [412, 30] width 11 height 4
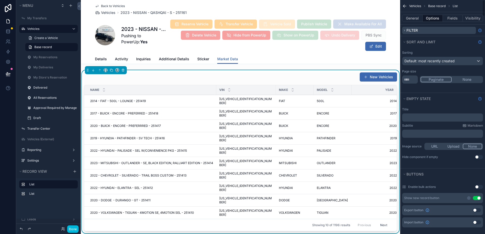
click at [411, 31] on span "Filter" at bounding box center [412, 30] width 11 height 4
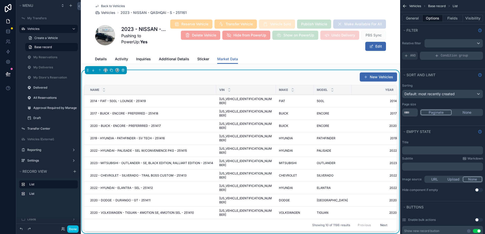
click at [442, 55] on span "Condition group" at bounding box center [454, 56] width 27 height 4
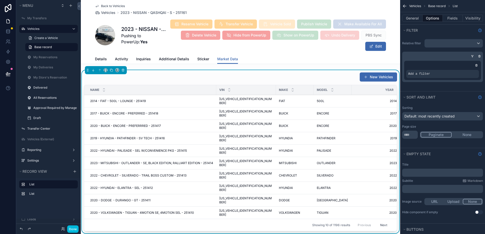
click at [0, 0] on icon "scrollable content" at bounding box center [0, 0] width 0 height 0
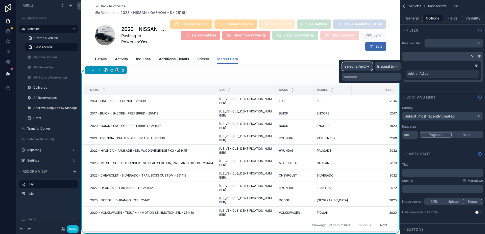
click at [365, 70] on div "Select a field" at bounding box center [358, 66] width 30 height 8
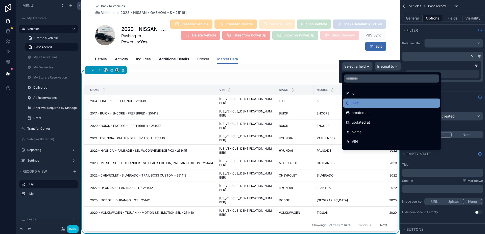
click at [386, 102] on div "uuid" at bounding box center [391, 103] width 91 height 6
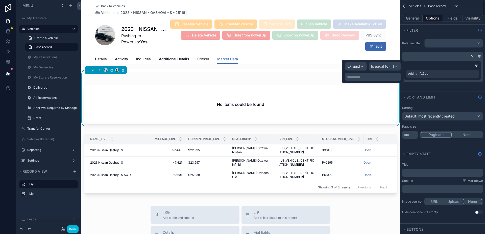
click at [383, 75] on p "**********" at bounding box center [373, 76] width 53 height 5
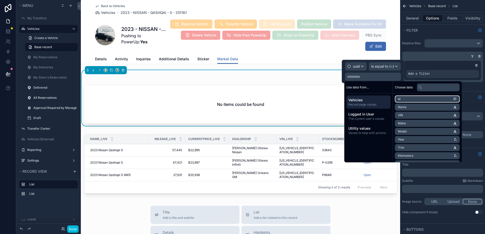
click at [408, 98] on li "id" at bounding box center [427, 98] width 65 height 7
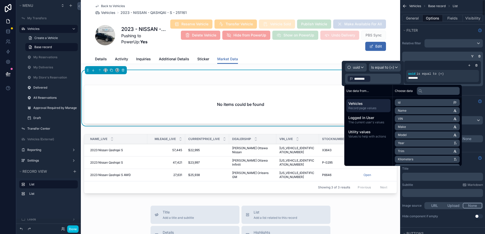
click at [427, 78] on div "********" at bounding box center [443, 78] width 69 height 4
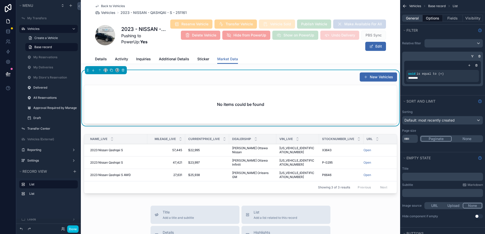
click at [413, 16] on button "General" at bounding box center [413, 18] width 20 height 7
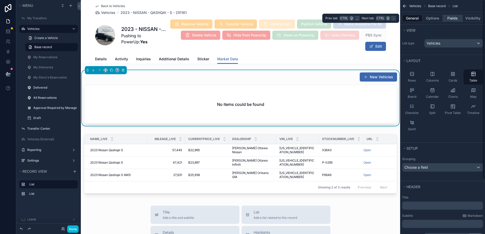
click at [448, 16] on button "Fields" at bounding box center [453, 18] width 20 height 7
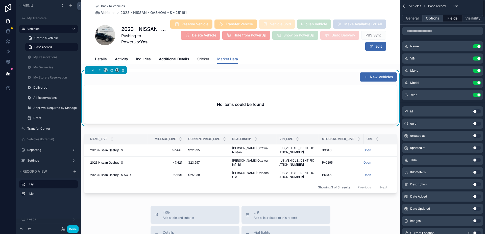
click at [430, 18] on button "Options" at bounding box center [433, 18] width 20 height 7
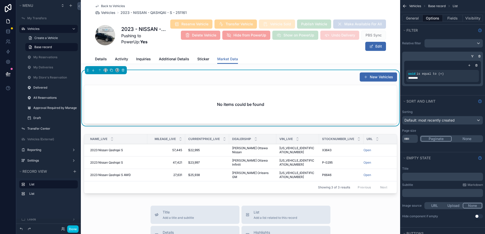
click at [297, 105] on div "No items could be found" at bounding box center [240, 104] width 313 height 38
click at [416, 18] on button "General" at bounding box center [413, 18] width 20 height 7
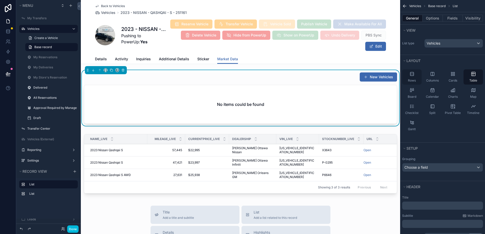
click at [414, 78] on div "Rows" at bounding box center [412, 76] width 19 height 15
click at [438, 17] on button "Options" at bounding box center [433, 18] width 20 height 7
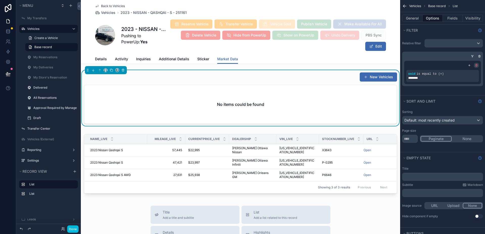
click at [475, 66] on div "scrollable content" at bounding box center [476, 65] width 5 height 5
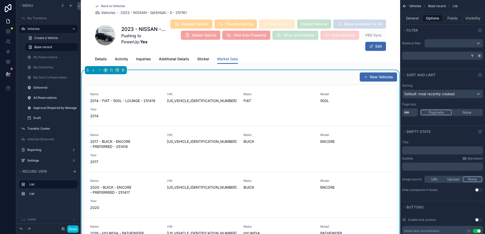
click at [261, 58] on div "Details Activity Inquiries Additional Details Sticker Market Data" at bounding box center [240, 59] width 291 height 10
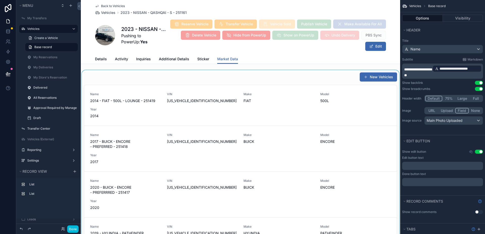
click at [295, 75] on div "scrollable content" at bounding box center [241, 167] width 320 height 194
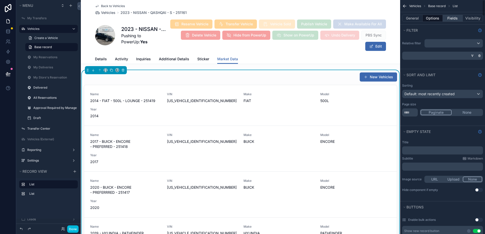
click at [448, 17] on button "Fields" at bounding box center [453, 18] width 20 height 7
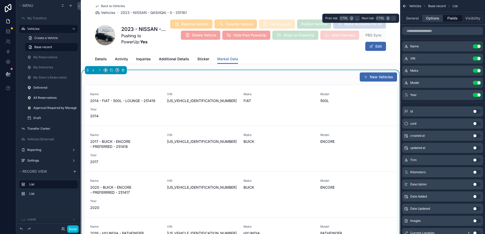
click at [435, 20] on button "Options" at bounding box center [433, 18] width 20 height 7
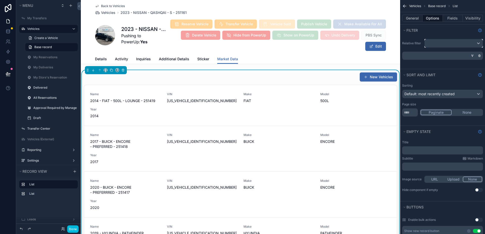
click at [449, 41] on div "scrollable content" at bounding box center [454, 43] width 58 height 8
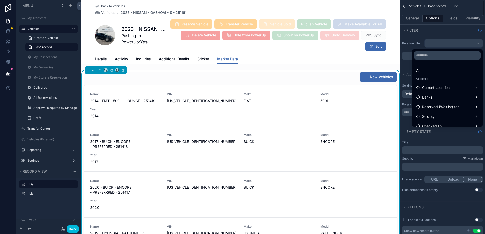
click at [446, 46] on div "scrollable content" at bounding box center [242, 117] width 485 height 234
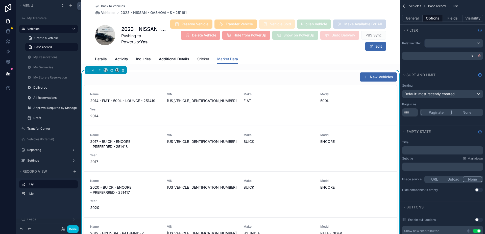
click at [481, 58] on div "scrollable content" at bounding box center [479, 55] width 5 height 5
click at [479, 57] on icon "scrollable content" at bounding box center [479, 55] width 3 height 3
click at [462, 44] on div "scrollable content" at bounding box center [454, 43] width 58 height 8
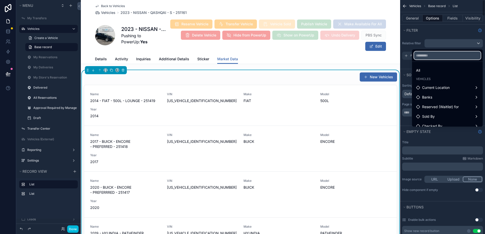
click at [457, 54] on input "text" at bounding box center [447, 55] width 67 height 8
click at [449, 45] on div "scrollable content" at bounding box center [242, 117] width 485 height 234
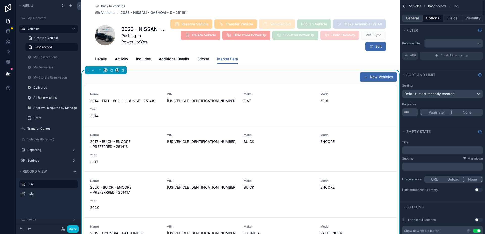
click at [411, 17] on button "General" at bounding box center [413, 18] width 20 height 7
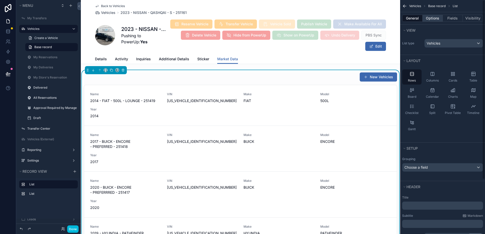
click at [436, 20] on button "Options" at bounding box center [433, 18] width 20 height 7
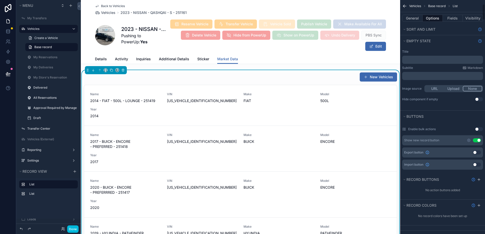
scroll to position [202, 0]
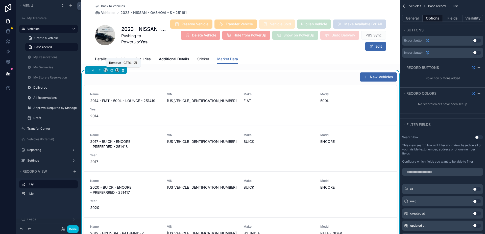
click at [122, 72] on icon "scrollable content" at bounding box center [123, 70] width 4 height 4
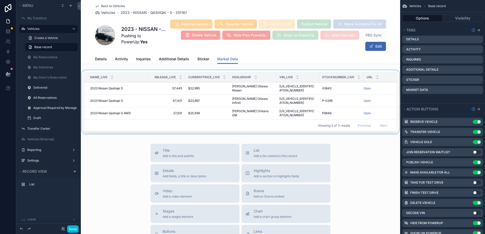
click at [236, 119] on div "Showing 3 of 3 results Previous Next" at bounding box center [240, 125] width 313 height 12
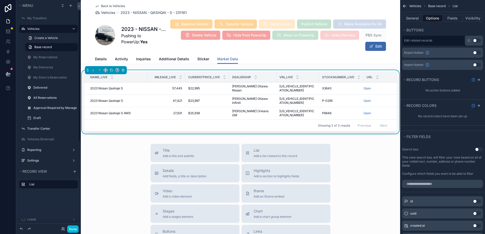
click at [106, 149] on div "Title Add a title and subtitle List Add a list related to this record Details A…" at bounding box center [241, 234] width 320 height 180
click at [341, 160] on div "Title Add a title and subtitle List Add a list related to this record Details A…" at bounding box center [241, 234] width 320 height 180
click at [215, 119] on div "Showing 3 of 3 results Previous Next" at bounding box center [240, 125] width 313 height 12
click at [416, 16] on button "General" at bounding box center [413, 18] width 20 height 7
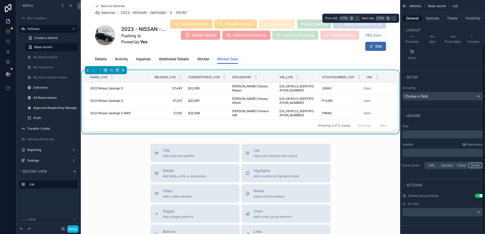
scroll to position [71, 0]
click at [434, 19] on button "Options" at bounding box center [433, 18] width 20 height 7
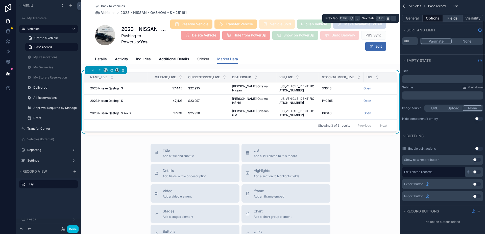
click at [448, 19] on button "Fields" at bounding box center [453, 18] width 20 height 7
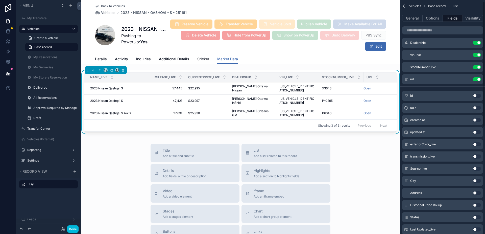
scroll to position [0, 0]
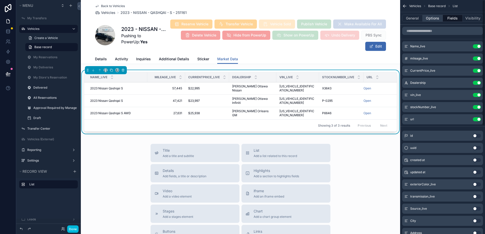
click at [431, 19] on button "Options" at bounding box center [433, 18] width 20 height 7
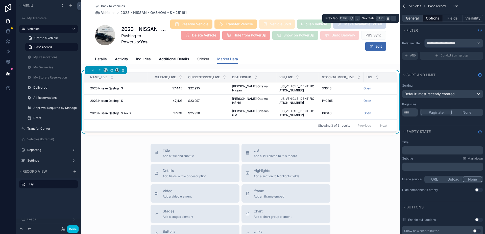
click at [414, 17] on button "General" at bounding box center [413, 18] width 20 height 7
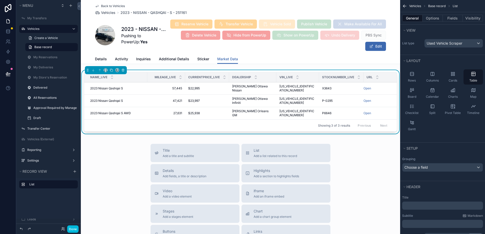
click at [366, 154] on div "Title Add a title and subtitle List Add a list related to this record Details A…" at bounding box center [241, 234] width 320 height 180
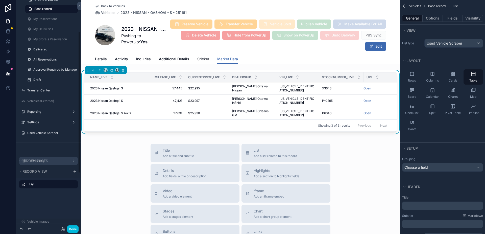
scroll to position [51, 0]
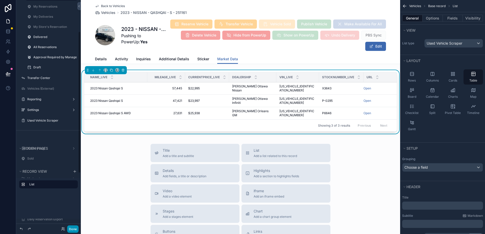
click at [72, 231] on button "Done" at bounding box center [72, 228] width 11 height 7
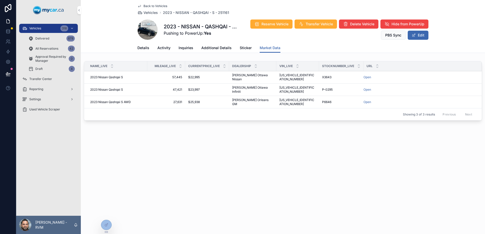
click at [148, 46] on span "Details" at bounding box center [144, 47] width 12 height 5
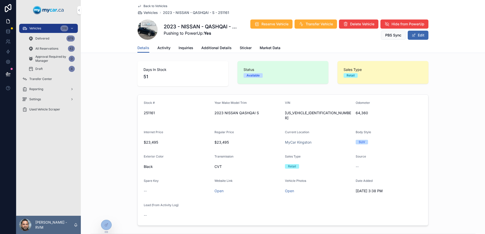
click at [168, 48] on div "Details Activity Inquiries Additional Details Sticker Market Data" at bounding box center [283, 48] width 291 height 10
click at [161, 49] on span "Activity" at bounding box center [164, 47] width 13 height 5
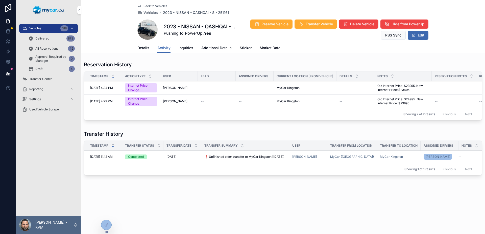
click at [50, 46] on div "All Reservations 42" at bounding box center [51, 49] width 47 height 8
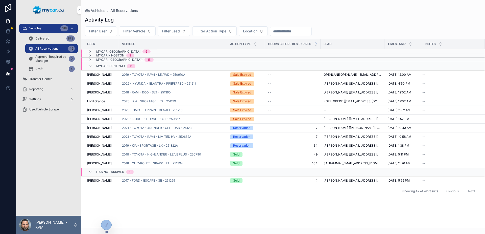
click at [185, 125] on td "2021 - TOYOTA - 4RUNNER - OFF ROAD - 251230" at bounding box center [173, 127] width 108 height 9
click at [188, 128] on span "2021 - TOYOTA - 4RUNNER - OFF ROAD - 251230" at bounding box center [158, 128] width 72 height 4
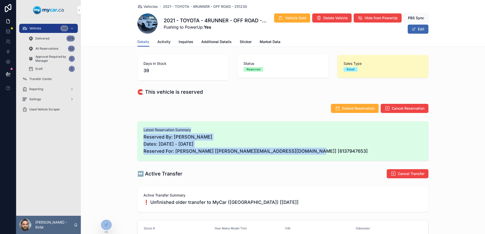
drag, startPoint x: 319, startPoint y: 152, endPoint x: 137, endPoint y: 130, distance: 184.0
click at [138, 130] on div "Latest Reservation Summary Reserved By: [PERSON_NAME] Dates: [DATE] - [DATE] Re…" at bounding box center [283, 140] width 291 height 39
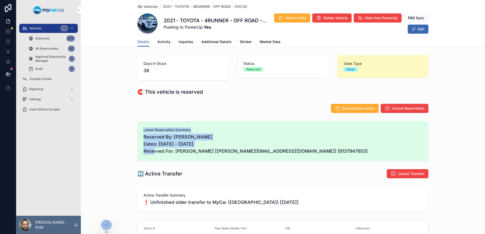
drag, startPoint x: 137, startPoint y: 130, endPoint x: 294, endPoint y: 145, distance: 157.7
click at [293, 145] on div "Latest Reservation Summary Reserved By: [PERSON_NAME] Dates: [DATE] - [DATE] Re…" at bounding box center [283, 140] width 291 height 39
click at [294, 145] on span "Reserved By: [PERSON_NAME] Dates: [DATE] - [DATE] Reserved For: [PERSON_NAME] […" at bounding box center [283, 143] width 279 height 21
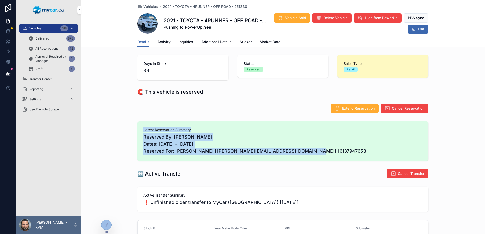
drag, startPoint x: 302, startPoint y: 155, endPoint x: 132, endPoint y: 128, distance: 172.5
click at [132, 128] on div "Latest Reservation Summary Reserved By: [PERSON_NAME] Dates: [DATE] - [DATE] Re…" at bounding box center [283, 140] width 405 height 43
drag, startPoint x: 132, startPoint y: 128, endPoint x: 233, endPoint y: 150, distance: 103.8
click at [224, 151] on div "Latest Reservation Summary Reserved By: [PERSON_NAME] Dates: [DATE] - [DATE] Re…" at bounding box center [283, 140] width 405 height 43
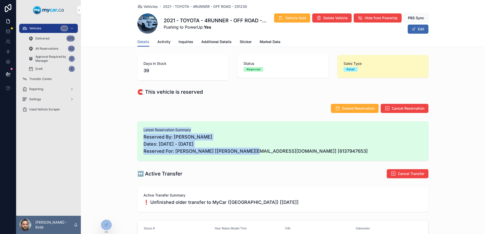
click at [236, 150] on span "Reserved By: [PERSON_NAME] Dates: [DATE] - [DATE] Reserved For: [PERSON_NAME] […" at bounding box center [283, 143] width 279 height 21
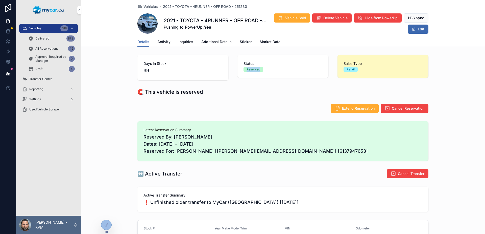
drag, startPoint x: 263, startPoint y: 69, endPoint x: 243, endPoint y: 70, distance: 20.3
click at [244, 70] on div "Reserved" at bounding box center [283, 69] width 79 height 5
click at [244, 70] on span "Reserved" at bounding box center [254, 69] width 20 height 5
drag, startPoint x: 243, startPoint y: 70, endPoint x: 258, endPoint y: 75, distance: 15.3
click at [258, 75] on div "Status Reserved" at bounding box center [283, 66] width 91 height 23
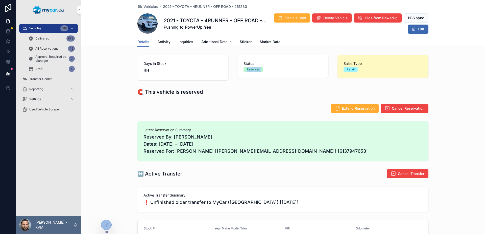
click at [258, 75] on div "Status Reserved" at bounding box center [283, 66] width 91 height 23
drag, startPoint x: 258, startPoint y: 75, endPoint x: 245, endPoint y: 70, distance: 14.7
click at [245, 70] on div "Status Reserved" at bounding box center [283, 66] width 91 height 23
click at [245, 70] on span "Reserved" at bounding box center [254, 69] width 20 height 5
click at [250, 68] on div "Reserved" at bounding box center [254, 69] width 14 height 5
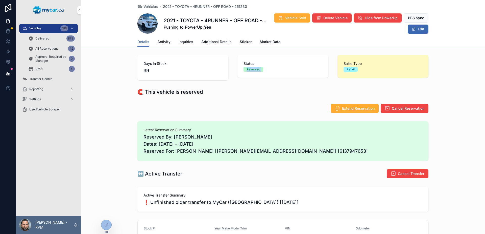
drag, startPoint x: 250, startPoint y: 68, endPoint x: 266, endPoint y: 74, distance: 17.8
click at [266, 74] on div "Status Reserved" at bounding box center [283, 66] width 91 height 23
drag, startPoint x: 266, startPoint y: 74, endPoint x: 247, endPoint y: 73, distance: 19.0
click at [247, 73] on div "Status Reserved" at bounding box center [283, 66] width 91 height 23
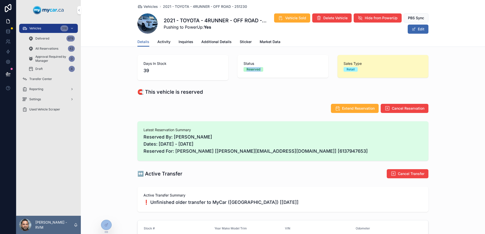
click at [247, 73] on div "Status Reserved" at bounding box center [283, 66] width 91 height 23
drag, startPoint x: 247, startPoint y: 73, endPoint x: 264, endPoint y: 74, distance: 16.5
click at [263, 74] on div "Status Reserved" at bounding box center [283, 66] width 91 height 23
click at [264, 73] on div "Status Reserved" at bounding box center [283, 66] width 91 height 23
drag, startPoint x: 264, startPoint y: 73, endPoint x: 236, endPoint y: 68, distance: 27.8
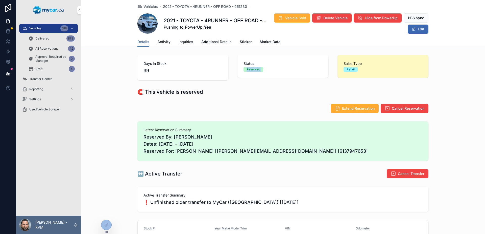
click at [238, 68] on div "Status Reserved" at bounding box center [283, 66] width 91 height 23
drag, startPoint x: 236, startPoint y: 68, endPoint x: 259, endPoint y: 76, distance: 23.7
click at [259, 76] on div "Status Reserved" at bounding box center [283, 66] width 91 height 23
click at [260, 76] on div "Status Reserved" at bounding box center [283, 66] width 91 height 23
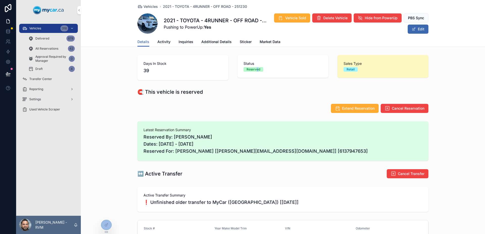
click at [254, 75] on div "Status Reserved" at bounding box center [283, 66] width 91 height 23
click at [318, 59] on div "Status Reserved" at bounding box center [283, 66] width 91 height 23
click at [163, 42] on span "Activity" at bounding box center [164, 41] width 13 height 5
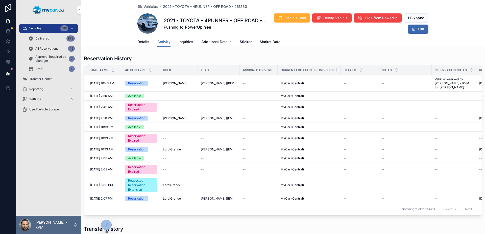
click at [141, 43] on span "Details" at bounding box center [144, 41] width 12 height 5
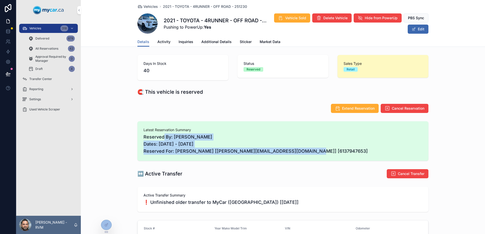
drag, startPoint x: 321, startPoint y: 157, endPoint x: 156, endPoint y: 135, distance: 166.0
click at [157, 135] on div "Latest Reservation Summary Reserved By: [PERSON_NAME] Dates: [DATE] - [DATE] Re…" at bounding box center [283, 140] width 291 height 39
click at [156, 135] on span "Reserved By: [PERSON_NAME] Dates: [DATE] - [DATE] Reserved For: [PERSON_NAME] […" at bounding box center [283, 143] width 279 height 21
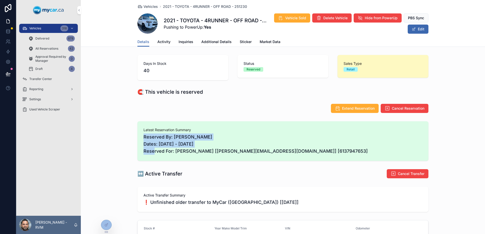
drag, startPoint x: 156, startPoint y: 135, endPoint x: 252, endPoint y: 142, distance: 96.1
click at [250, 142] on span "Reserved By: [PERSON_NAME] Dates: [DATE] - [DATE] Reserved For: [PERSON_NAME] […" at bounding box center [283, 143] width 279 height 21
click at [252, 142] on span "Reserved By: [PERSON_NAME] Dates: [DATE] - [DATE] Reserved For: [PERSON_NAME] […" at bounding box center [283, 143] width 279 height 21
click at [42, 77] on span "Transfer Center" at bounding box center [40, 79] width 23 height 4
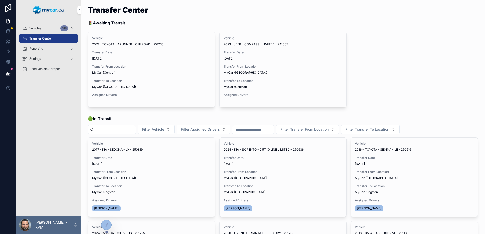
click at [101, 23] on strong "Awaiting Transit" at bounding box center [109, 22] width 32 height 5
drag, startPoint x: 100, startPoint y: 23, endPoint x: 114, endPoint y: 20, distance: 13.4
click at [114, 20] on strong "Awaiting Transit" at bounding box center [109, 22] width 32 height 5
click at [49, 68] on span "Used Vehicle Scraper" at bounding box center [44, 69] width 31 height 4
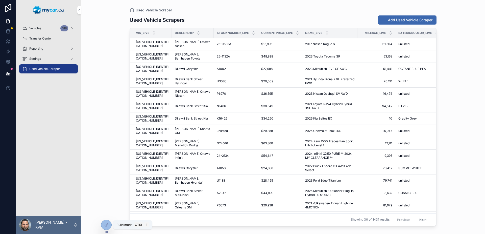
click at [103, 223] on div at bounding box center [106, 225] width 10 height 10
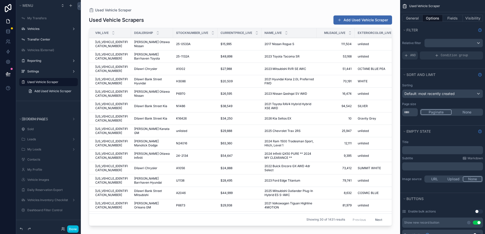
click at [0, 0] on icon "scrollable content" at bounding box center [0, 0] width 0 height 0
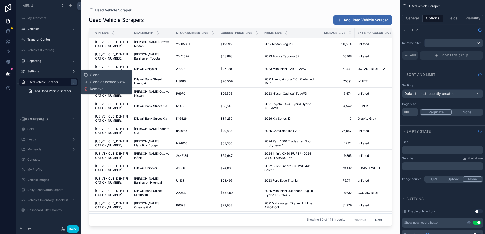
click at [73, 81] on icon "scrollable content" at bounding box center [74, 82] width 4 height 4
click at [176, 11] on div "scrollable content" at bounding box center [241, 114] width 320 height 228
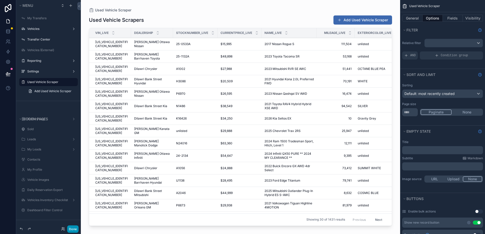
click at [73, 225] on button "Done" at bounding box center [72, 228] width 11 height 7
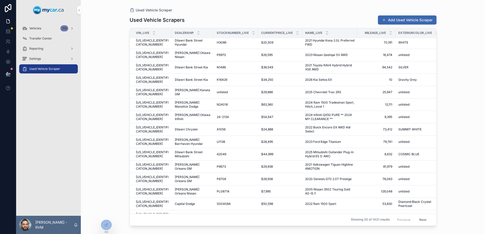
scroll to position [51, 0]
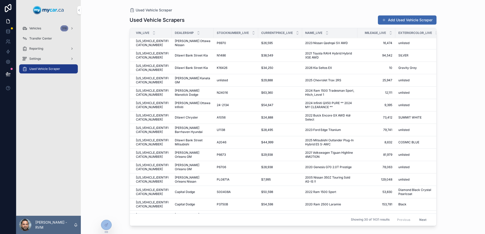
click at [97, 81] on div "Used Vehicle Scraper Used Vehicle Scrapers Add Used Vehicle Scraper Vin_live De…" at bounding box center [283, 117] width 405 height 234
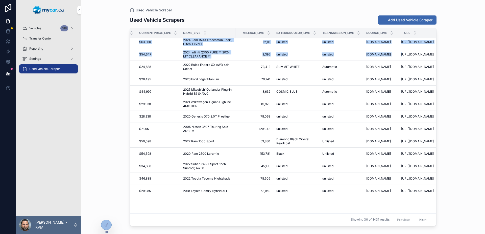
scroll to position [101, 137]
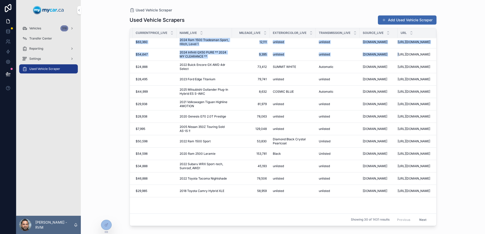
drag, startPoint x: 275, startPoint y: 79, endPoint x: 421, endPoint y: 206, distance: 193.9
click at [421, 206] on tbody "[US_VEHICLE_IDENTIFICATION_NUMBER] [US_VEHICLE_IDENTIFICATION_NUMBER] [PERSON_N…" at bounding box center [220, 189] width 432 height 505
click at [421, 56] on span "[URL][DOMAIN_NAME]" at bounding box center [414, 54] width 33 height 4
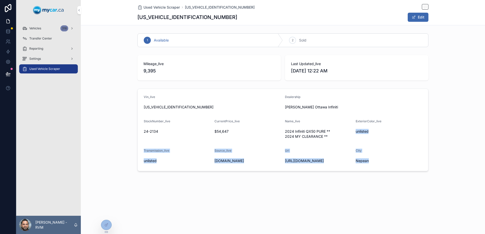
drag, startPoint x: 421, startPoint y: 206, endPoint x: 358, endPoint y: 123, distance: 104.6
click at [360, 126] on div "Used Vehicle Scraper [US_VEHICLE_IDENTIFICATION_NUMBER] [US_VEHICLE_IDENTIFICAT…" at bounding box center [283, 117] width 405 height 234
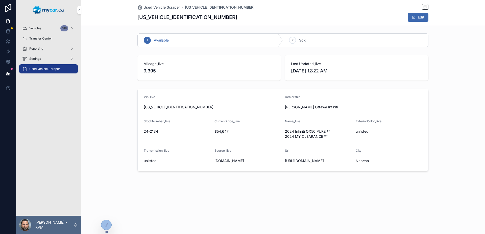
click at [323, 97] on div "Dealership" at bounding box center [353, 98] width 137 height 6
drag, startPoint x: 182, startPoint y: 115, endPoint x: 168, endPoint y: 101, distance: 20.0
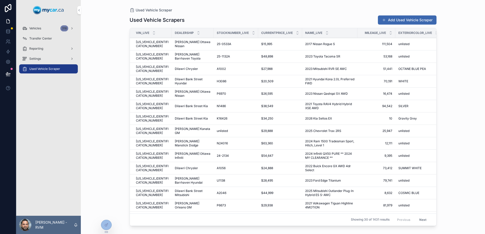
click at [34, 119] on div "Vehicles 318 Transfer Center Reporting Settings Used Vehicle Scraper" at bounding box center [48, 117] width 65 height 195
click at [101, 225] on div "Used Vehicle Scraper Used Vehicle Scrapers Add Used Vehicle Scraper Vin_live De…" at bounding box center [283, 117] width 405 height 234
click at [108, 226] on div at bounding box center [106, 225] width 10 height 10
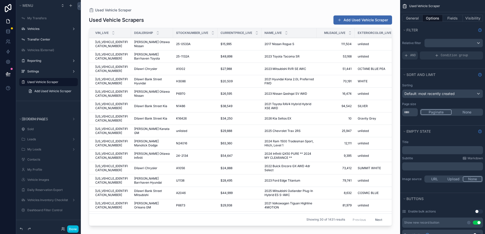
click at [0, 0] on div "scrollable content" at bounding box center [0, 0] width 0 height 0
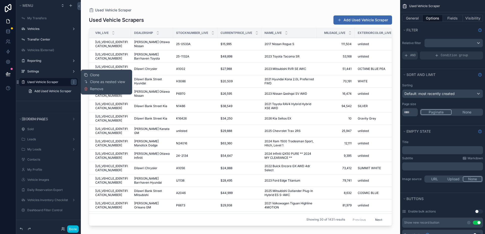
click at [112, 89] on div "Clone Clone as nested view Remove" at bounding box center [106, 82] width 45 height 21
click at [98, 88] on span "Remove" at bounding box center [96, 88] width 13 height 5
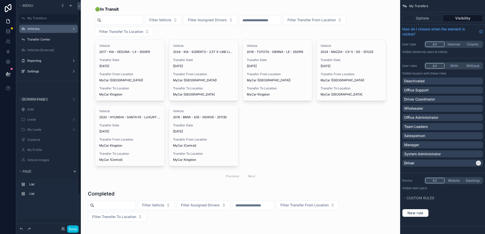
click at [45, 29] on label "Vehicles" at bounding box center [47, 29] width 40 height 4
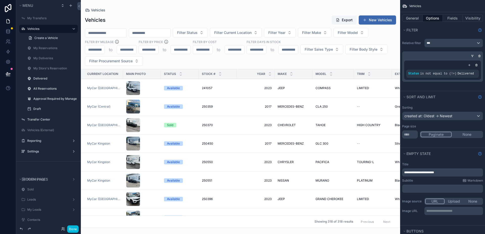
click at [152, 92] on div "scrollable content" at bounding box center [241, 117] width 320 height 234
click at [147, 86] on div "scrollable content" at bounding box center [142, 88] width 32 height 14
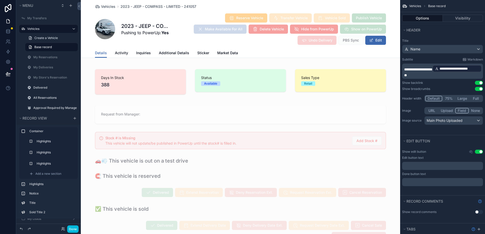
click at [221, 51] on span "Market Data" at bounding box center [227, 52] width 21 height 5
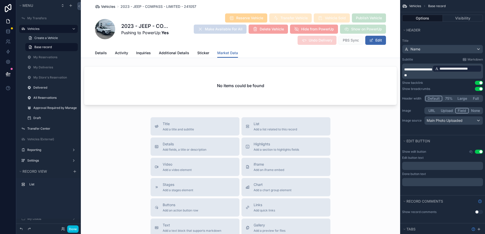
click at [108, 6] on span "Vehicles" at bounding box center [108, 6] width 14 height 5
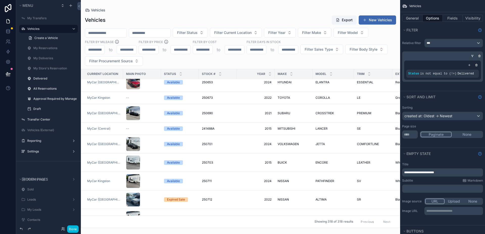
scroll to position [354, 0]
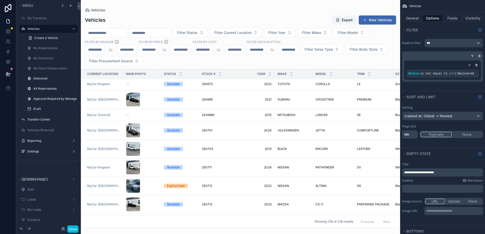
click at [158, 158] on td "scrollable content" at bounding box center [142, 167] width 38 height 18
click at [71, 229] on button "Done" at bounding box center [72, 228] width 11 height 7
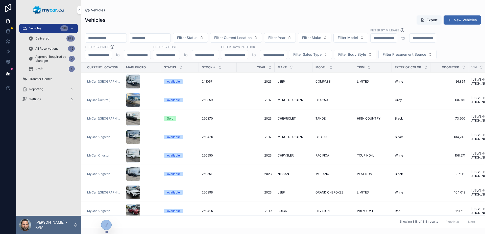
click at [152, 158] on div "scrollable content" at bounding box center [142, 155] width 32 height 14
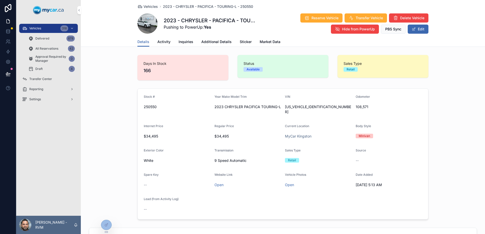
click at [264, 45] on link "Market Data" at bounding box center [270, 42] width 21 height 10
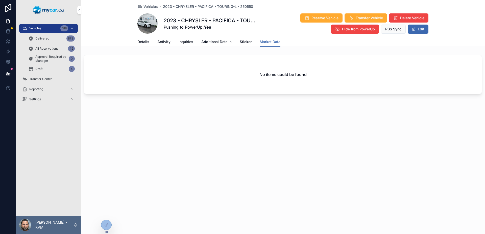
click at [137, 42] on div "Details Activity Inquiries Additional Details Sticker Market Data" at bounding box center [283, 42] width 398 height 10
click at [141, 46] on link "Details" at bounding box center [144, 42] width 12 height 10
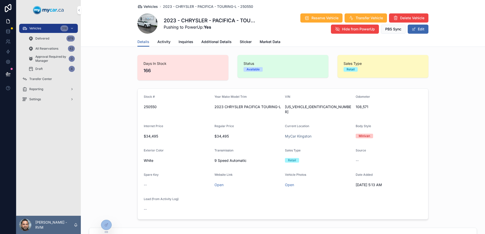
click at [150, 7] on span "Vehicles" at bounding box center [151, 6] width 14 height 5
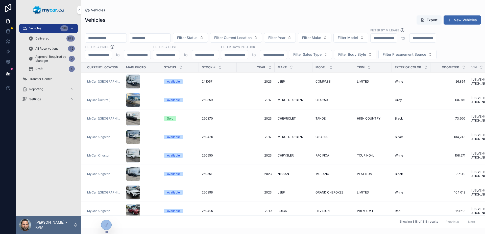
click at [126, 41] on div "scrollable content" at bounding box center [106, 37] width 42 height 9
click at [124, 39] on input "scrollable content" at bounding box center [105, 37] width 41 height 7
paste input "******"
type input "******"
click at [153, 23] on div "Vehicles Export New Vehicles" at bounding box center [283, 20] width 396 height 10
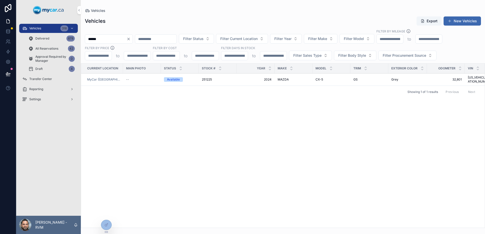
click at [146, 77] on div "--" at bounding box center [142, 79] width 32 height 4
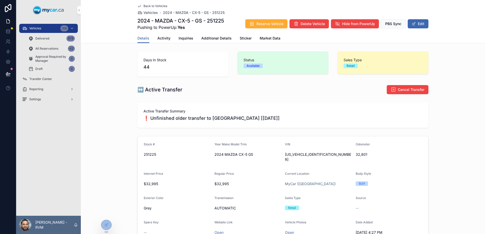
click at [260, 36] on span "Market Data" at bounding box center [270, 38] width 21 height 5
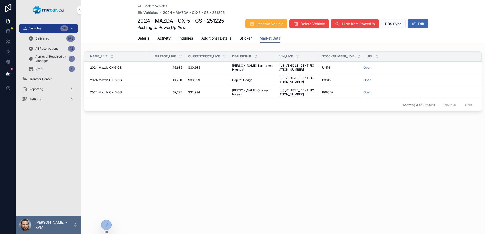
click at [102, 221] on div at bounding box center [106, 224] width 11 height 10
click at [104, 221] on div at bounding box center [106, 225] width 10 height 10
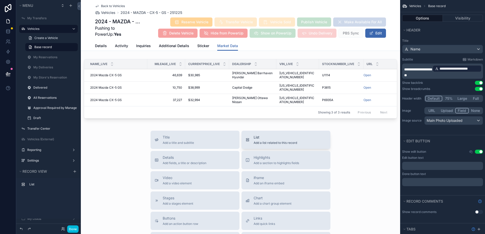
click at [286, 135] on span "List" at bounding box center [275, 137] width 43 height 5
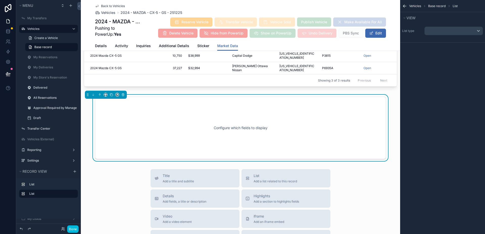
scroll to position [34, 0]
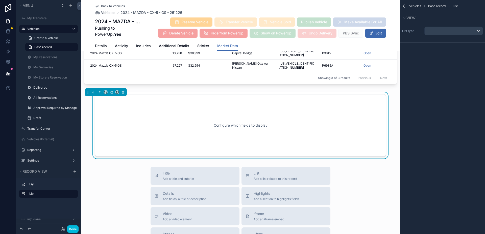
click at [309, 129] on div "Configure which fields to display" at bounding box center [240, 125] width 275 height 46
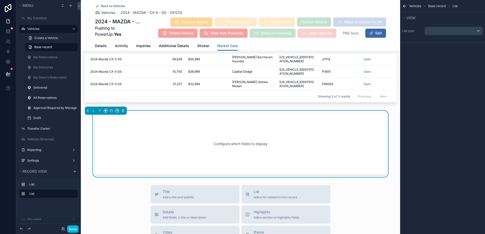
scroll to position [0, 0]
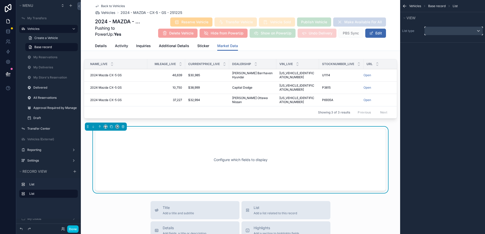
click at [434, 31] on div "scrollable content" at bounding box center [454, 31] width 58 height 8
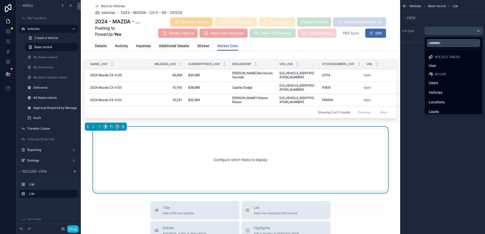
click at [434, 31] on div "scrollable content" at bounding box center [242, 117] width 485 height 234
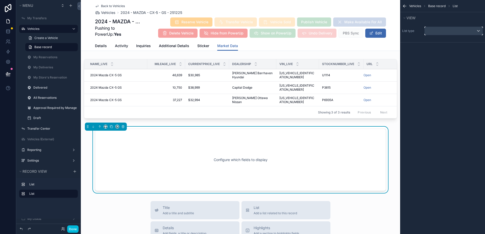
click at [434, 31] on div "scrollable content" at bounding box center [454, 31] width 58 height 8
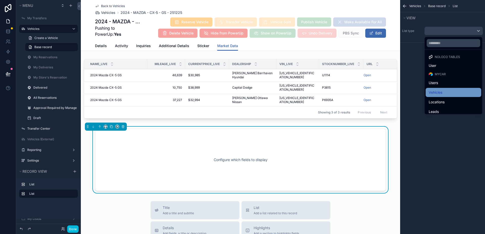
click at [444, 89] on div "Vehicles" at bounding box center [454, 92] width 56 height 9
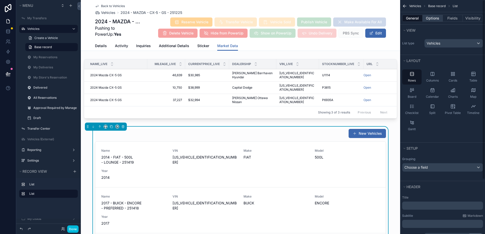
click at [437, 20] on button "Options" at bounding box center [433, 18] width 20 height 7
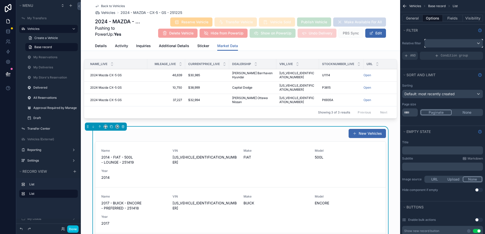
click at [454, 39] on div "scrollable content" at bounding box center [454, 43] width 58 height 8
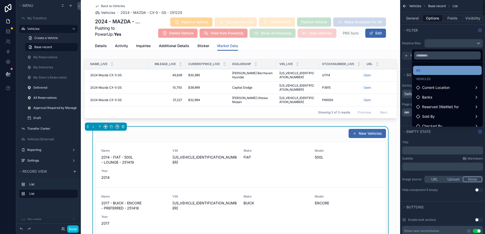
click at [461, 68] on div "All" at bounding box center [447, 70] width 63 height 6
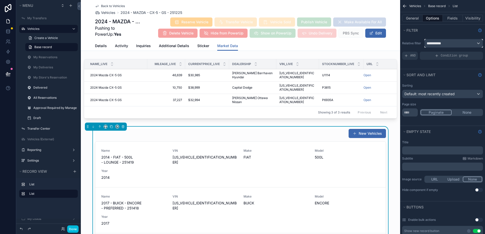
click at [441, 47] on div "**********" at bounding box center [454, 43] width 58 height 8
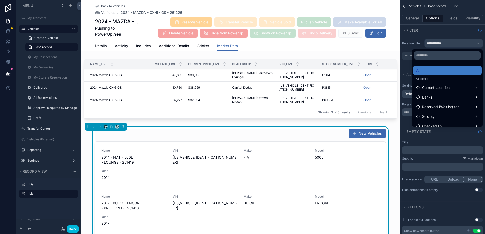
click at [450, 47] on div "scrollable content" at bounding box center [242, 117] width 485 height 234
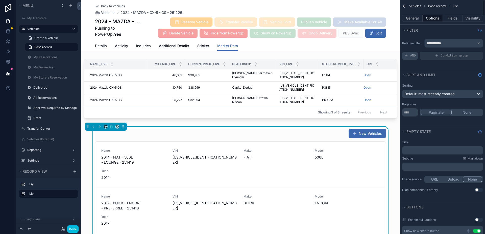
drag, startPoint x: 440, startPoint y: 58, endPoint x: 411, endPoint y: 55, distance: 29.0
click at [418, 57] on div "AND Condition group" at bounding box center [443, 56] width 81 height 8
click at [479, 31] on icon "Show help information" at bounding box center [480, 30] width 4 height 4
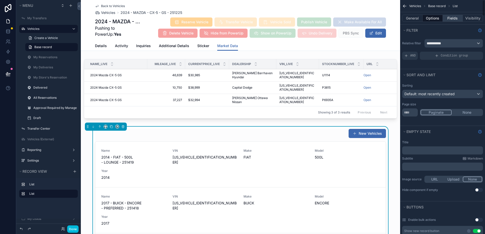
click at [453, 20] on button "Fields" at bounding box center [453, 18] width 20 height 7
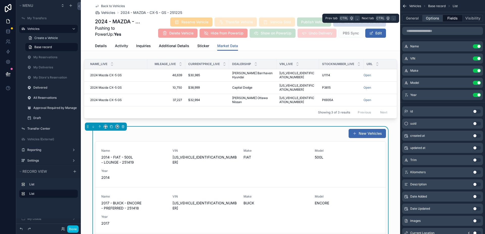
click at [438, 20] on button "Options" at bounding box center [433, 18] width 20 height 7
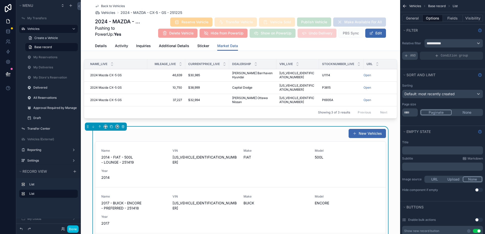
click at [415, 57] on div "AND" at bounding box center [411, 56] width 16 height 8
click at [445, 55] on div "Add a filter" at bounding box center [443, 56] width 81 height 8
click at [0, 0] on div "scrollable content" at bounding box center [0, 0] width 0 height 0
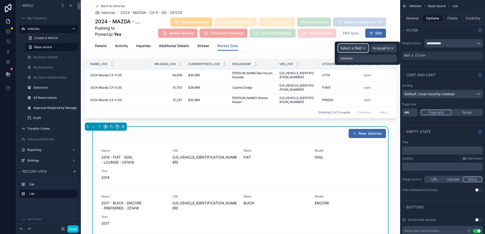
click at [361, 50] on span "Select a field" at bounding box center [351, 48] width 21 height 5
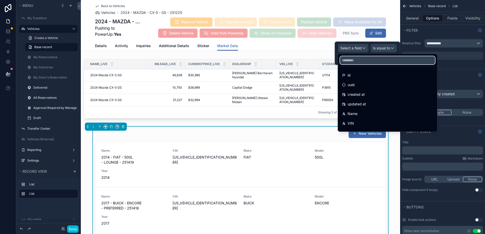
click at [359, 60] on input "text" at bounding box center [387, 60] width 95 height 8
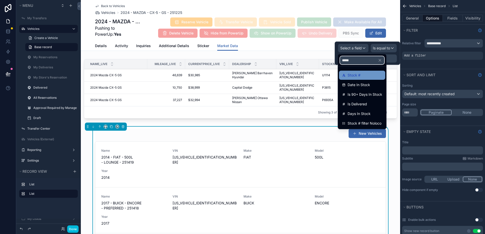
type input "*****"
click at [366, 73] on div "Stock #" at bounding box center [362, 75] width 40 height 6
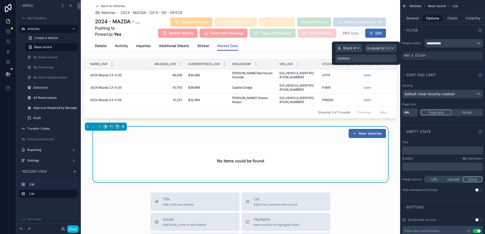
click at [376, 56] on p "**********" at bounding box center [367, 58] width 59 height 5
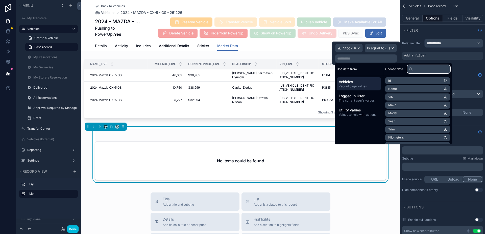
click at [421, 70] on input "text" at bounding box center [429, 69] width 43 height 8
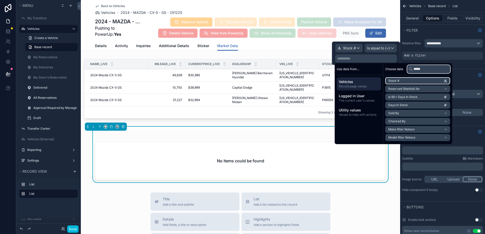
type input "*****"
click at [411, 79] on li "Stock #" at bounding box center [418, 80] width 65 height 7
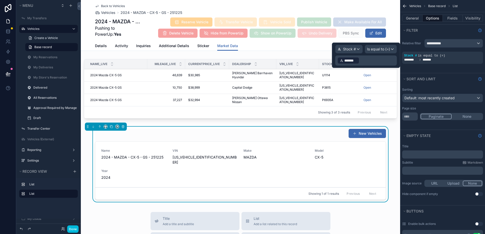
click at [386, 58] on p "﻿ ******* ﻿ ﻿" at bounding box center [367, 60] width 59 height 8
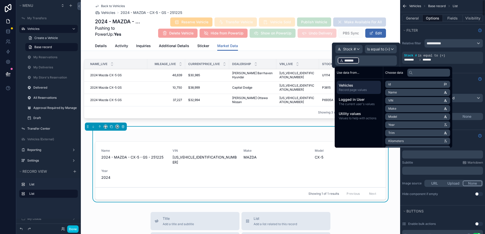
click at [416, 47] on div "**********" at bounding box center [443, 43] width 81 height 9
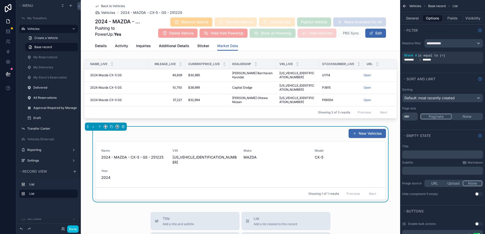
click at [0, 0] on icon "scrollable content" at bounding box center [0, 0] width 0 height 0
click at [414, 17] on button "General" at bounding box center [413, 18] width 20 height 7
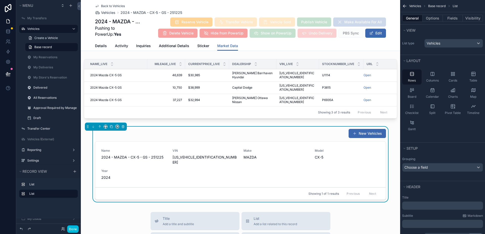
drag, startPoint x: 469, startPoint y: 74, endPoint x: 402, endPoint y: 122, distance: 82.6
click at [469, 74] on div "Table" at bounding box center [473, 76] width 19 height 15
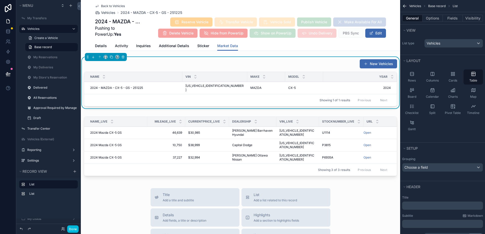
click at [169, 62] on div "New Vehicles" at bounding box center [241, 64] width 314 height 10
click at [404, 4] on icon "scrollable content" at bounding box center [405, 6] width 5 height 5
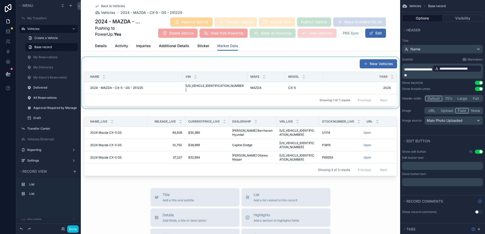
drag, startPoint x: 311, startPoint y: 66, endPoint x: 331, endPoint y: 64, distance: 20.8
click at [311, 66] on div "scrollable content" at bounding box center [241, 83] width 320 height 53
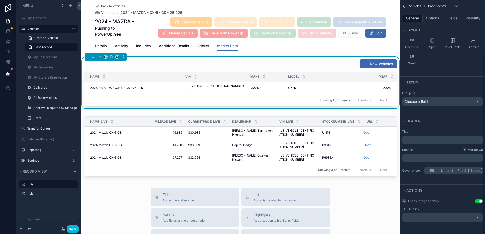
scroll to position [71, 0]
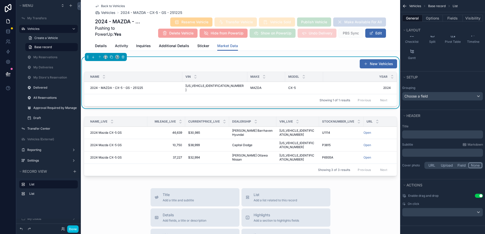
click at [477, 196] on button "Use setting" at bounding box center [479, 195] width 8 height 4
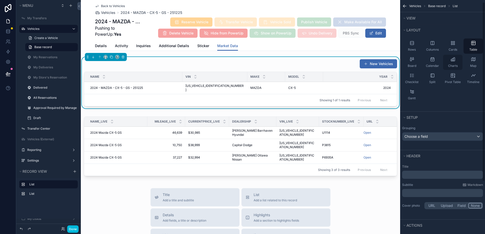
scroll to position [0, 0]
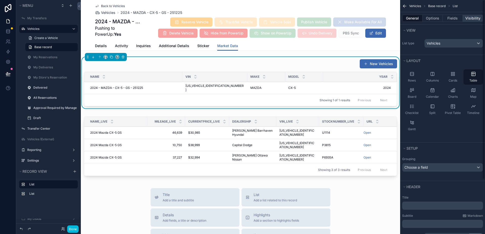
click at [471, 20] on button "Visibility" at bounding box center [473, 18] width 20 height 7
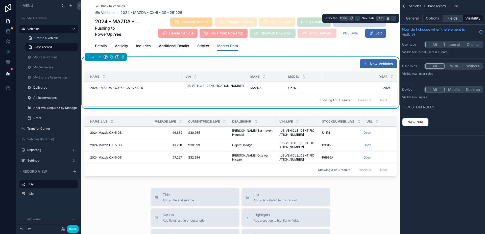
click at [447, 18] on button "Fields" at bounding box center [453, 18] width 20 height 7
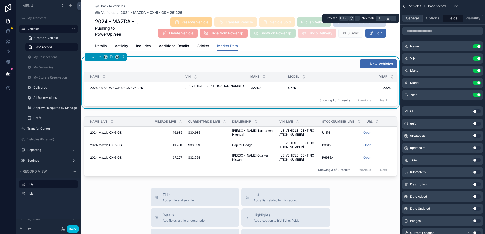
click at [414, 18] on button "General" at bounding box center [413, 18] width 20 height 7
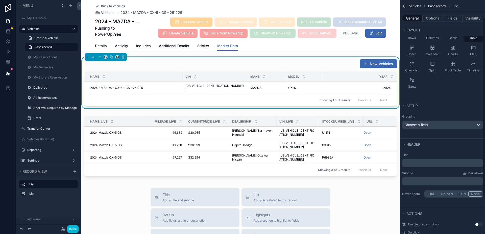
scroll to position [71, 0]
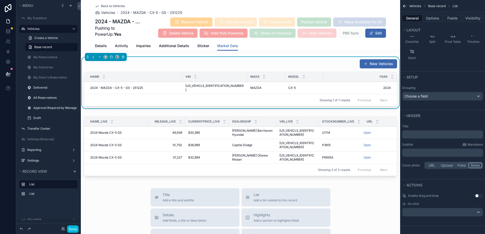
click at [331, 67] on div "New Vehicles" at bounding box center [241, 64] width 314 height 10
click at [334, 80] on div "Year" at bounding box center [360, 77] width 74 height 10
click at [428, 20] on button "Options" at bounding box center [433, 18] width 20 height 7
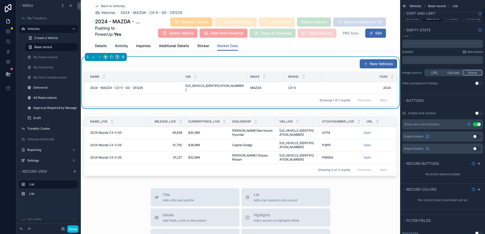
scroll to position [122, 0]
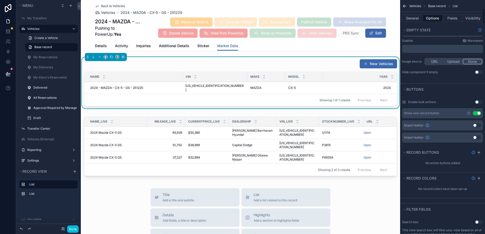
click at [475, 112] on button "Use setting" at bounding box center [477, 113] width 8 height 4
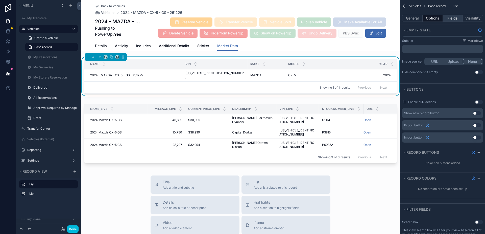
click at [450, 16] on button "Fields" at bounding box center [453, 18] width 20 height 7
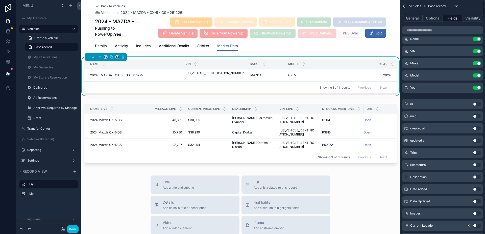
scroll to position [0, 0]
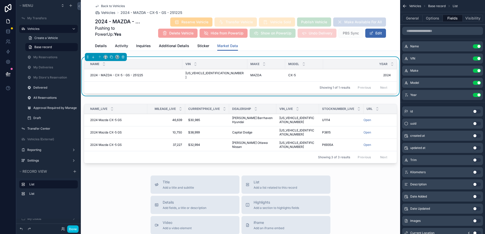
click at [478, 45] on button "Use setting" at bounding box center [477, 46] width 8 height 4
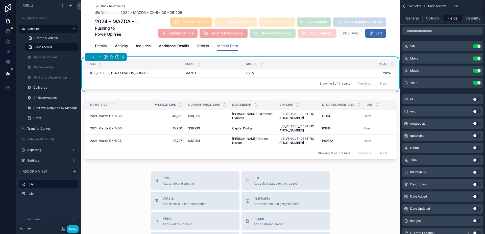
click at [478, 45] on button "Use setting" at bounding box center [477, 46] width 8 height 4
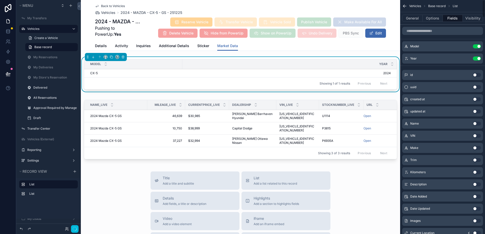
click at [478, 45] on button "Use setting" at bounding box center [477, 46] width 8 height 4
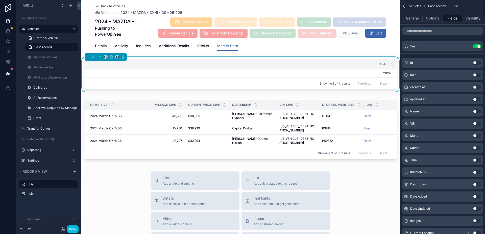
click at [478, 45] on button "Use setting" at bounding box center [477, 46] width 8 height 4
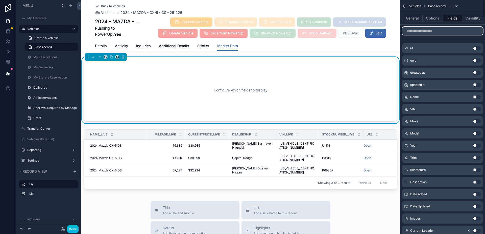
click at [462, 30] on input "scrollable content" at bounding box center [443, 31] width 81 height 8
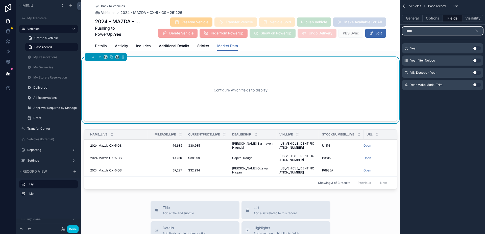
type input "****"
click at [477, 87] on div "Year Make Model Trim Use setting" at bounding box center [443, 85] width 81 height 10
click at [475, 84] on button "Use setting" at bounding box center [477, 85] width 8 height 4
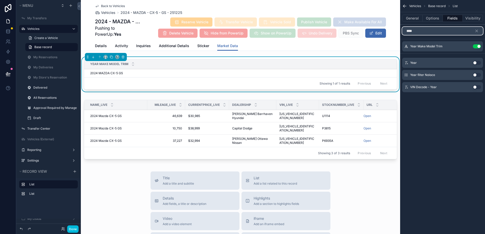
click at [421, 32] on input "****" at bounding box center [443, 31] width 81 height 8
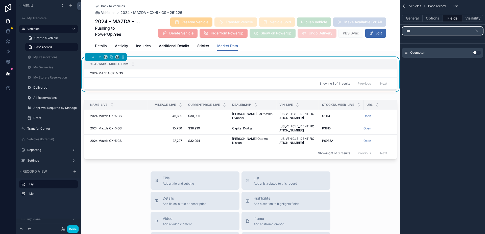
type input "***"
click at [476, 51] on button "Use setting" at bounding box center [477, 53] width 8 height 4
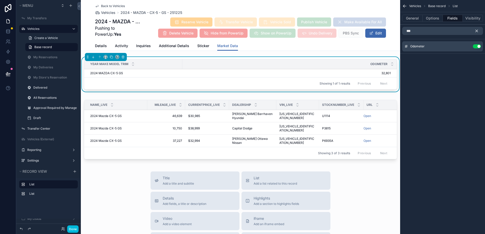
click at [477, 31] on icon "scrollable content" at bounding box center [477, 31] width 5 height 5
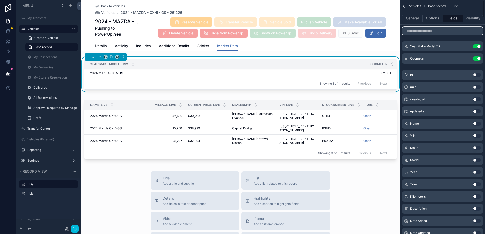
click at [460, 30] on input "scrollable content" at bounding box center [443, 31] width 81 height 8
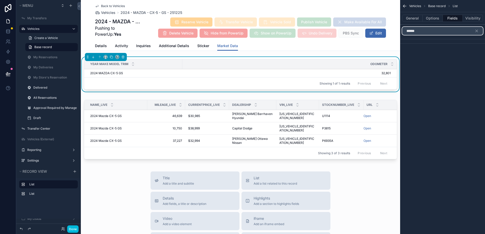
type input "*******"
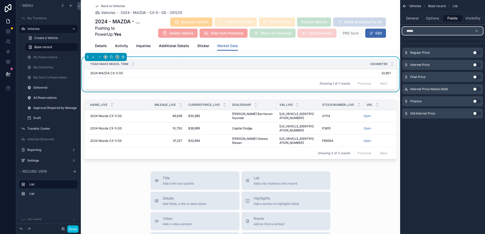
type input "*****"
click at [477, 61] on div "Internet Price Use setting" at bounding box center [443, 65] width 81 height 10
click at [478, 64] on button "Use setting" at bounding box center [477, 65] width 8 height 4
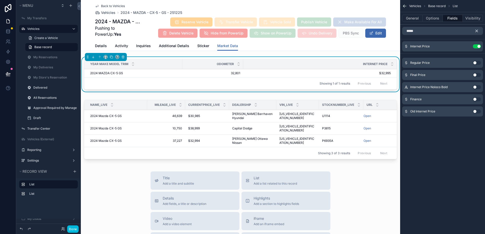
click at [477, 31] on icon "scrollable content" at bounding box center [477, 31] width 2 height 2
click at [470, 32] on input "*****" at bounding box center [443, 31] width 81 height 8
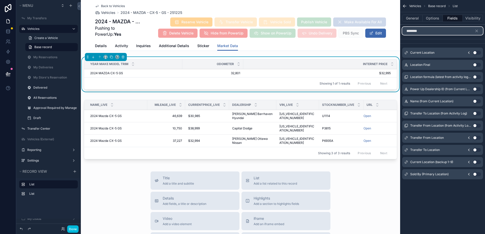
type input "********"
click at [478, 51] on button "Use setting" at bounding box center [477, 53] width 8 height 4
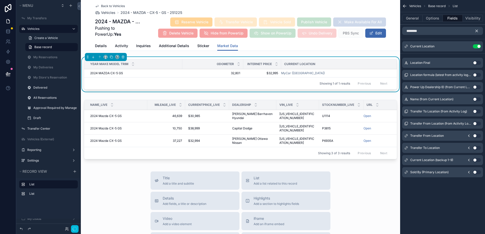
click at [476, 32] on icon "scrollable content" at bounding box center [477, 31] width 2 height 2
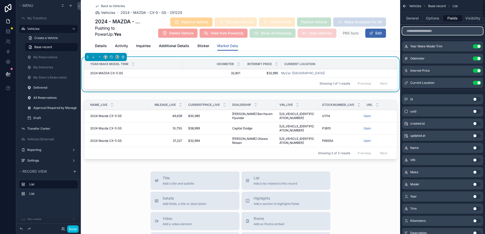
click at [467, 32] on input "scrollable content" at bounding box center [443, 31] width 81 height 8
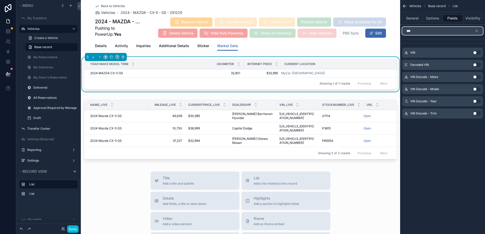
type input "***"
click at [476, 51] on button "Use setting" at bounding box center [477, 53] width 8 height 4
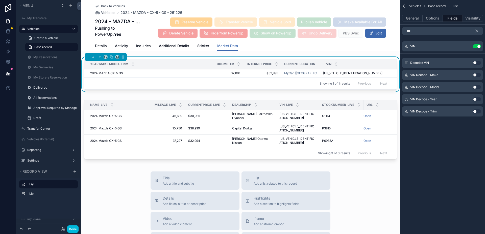
click at [477, 32] on icon "scrollable content" at bounding box center [477, 31] width 5 height 5
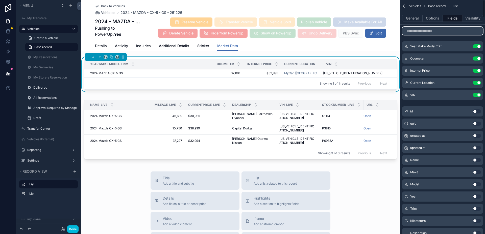
click at [457, 31] on input "scrollable content" at bounding box center [443, 31] width 81 height 8
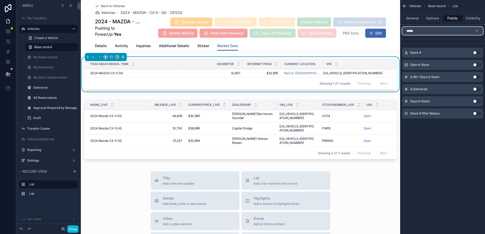
type input "*****"
click at [476, 53] on button "Use setting" at bounding box center [477, 53] width 8 height 4
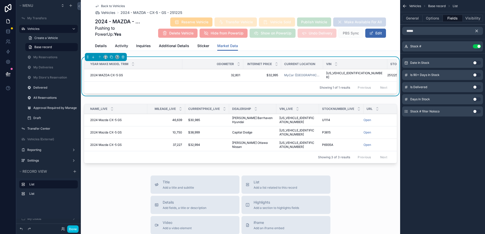
click at [479, 31] on icon "scrollable content" at bounding box center [477, 31] width 5 height 5
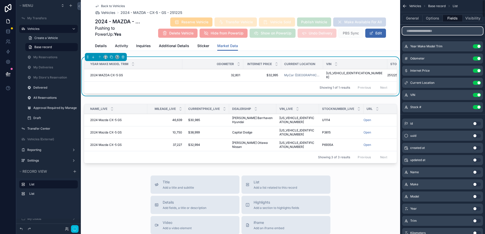
click at [451, 30] on input "scrollable content" at bounding box center [443, 31] width 81 height 8
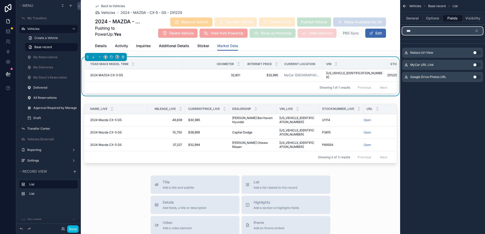
type input "***"
click at [478, 63] on button "Use setting" at bounding box center [477, 65] width 8 height 4
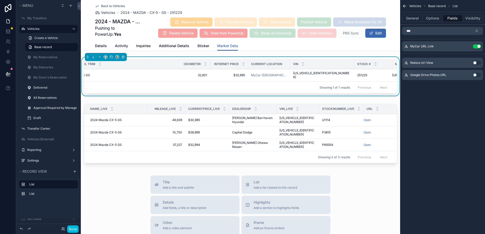
scroll to position [0, 66]
click at [0, 0] on icon "scrollable content" at bounding box center [0, 0] width 0 height 0
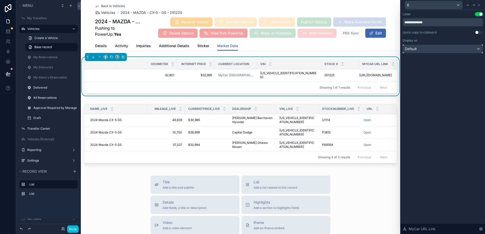
click at [436, 50] on div "Default" at bounding box center [443, 49] width 80 height 8
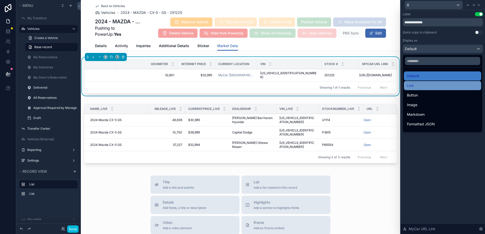
click at [424, 87] on div "Link" at bounding box center [442, 85] width 71 height 6
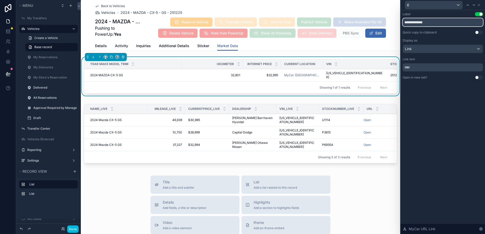
click at [421, 23] on input "**********" at bounding box center [443, 22] width 80 height 8
drag, startPoint x: 421, startPoint y: 23, endPoint x: 387, endPoint y: 12, distance: 35.3
click at [387, 12] on div "**********" at bounding box center [242, 117] width 485 height 234
type input "****"
click at [474, 79] on div "Open in new tab? Use setting" at bounding box center [443, 77] width 80 height 4
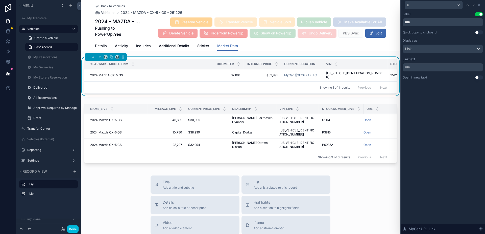
click at [478, 78] on button "Use setting" at bounding box center [479, 77] width 8 height 4
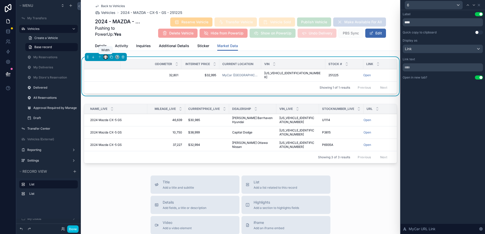
click at [104, 57] on icon "scrollable content" at bounding box center [106, 57] width 4 height 4
click at [113, 113] on span "Full width" at bounding box center [116, 110] width 17 height 6
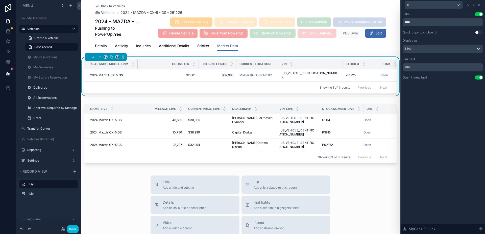
drag, startPoint x: 182, startPoint y: 64, endPoint x: 136, endPoint y: 69, distance: 45.5
click at [136, 69] on table "Year Make Model Trim Odometer Internet Price Current Location VIN Stock # Link …" at bounding box center [251, 70] width 335 height 22
click at [197, 63] on div "Odometer" at bounding box center [168, 64] width 61 height 10
drag, startPoint x: 198, startPoint y: 63, endPoint x: 187, endPoint y: 69, distance: 12.4
click at [187, 69] on th "Odometer" at bounding box center [163, 64] width 50 height 10
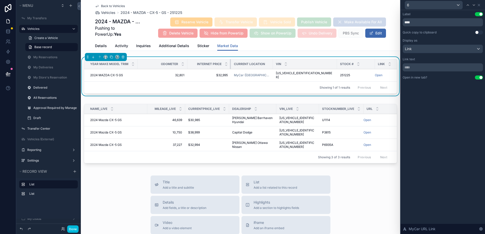
drag, startPoint x: 225, startPoint y: 62, endPoint x: 231, endPoint y: 63, distance: 5.6
click at [231, 63] on div "scrollable content" at bounding box center [231, 64] width 2 height 10
click at [481, 5] on icon at bounding box center [479, 5] width 4 height 4
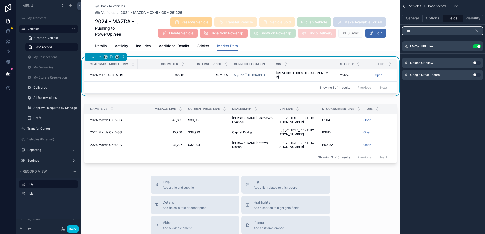
click at [475, 30] on div "***" at bounding box center [443, 31] width 81 height 8
click at [476, 30] on icon "scrollable content" at bounding box center [477, 31] width 5 height 5
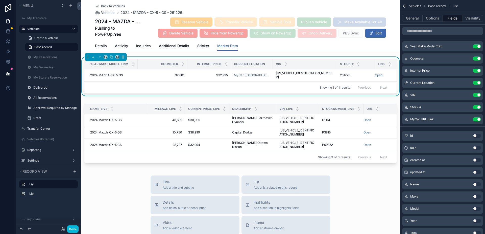
click at [0, 0] on icon "scrollable content" at bounding box center [0, 0] width 0 height 0
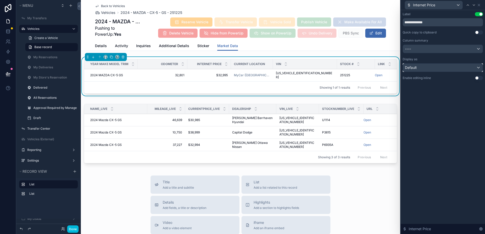
click at [450, 71] on div "Default" at bounding box center [443, 67] width 80 height 8
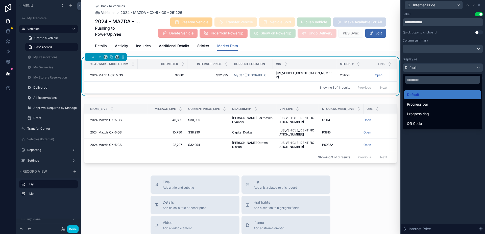
click at [447, 69] on div at bounding box center [443, 117] width 84 height 234
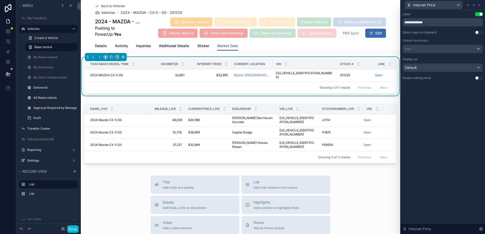
click at [455, 100] on div "**********" at bounding box center [443, 122] width 84 height 224
click at [448, 51] on div "----" at bounding box center [443, 49] width 80 height 8
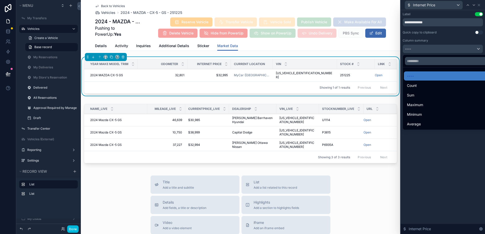
click at [447, 49] on div at bounding box center [443, 117] width 84 height 234
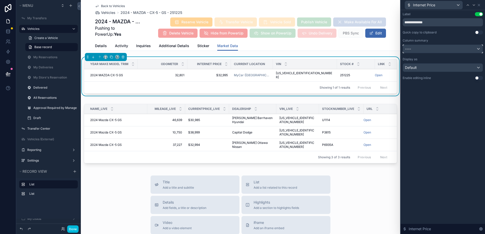
click at [447, 49] on div "----" at bounding box center [443, 49] width 80 height 8
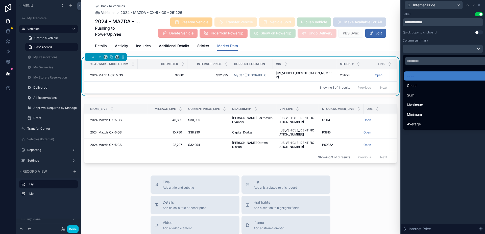
drag, startPoint x: 438, startPoint y: 151, endPoint x: 439, endPoint y: 93, distance: 57.7
click at [438, 147] on div at bounding box center [443, 117] width 84 height 234
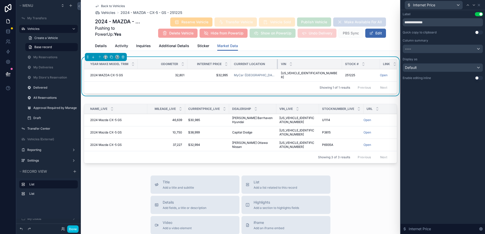
drag, startPoint x: 268, startPoint y: 63, endPoint x: 274, endPoint y: 63, distance: 5.6
click at [277, 63] on div "scrollable content" at bounding box center [278, 64] width 2 height 10
drag, startPoint x: 334, startPoint y: 64, endPoint x: 312, endPoint y: 66, distance: 22.9
click at [312, 66] on th "VIN" at bounding box center [299, 64] width 41 height 10
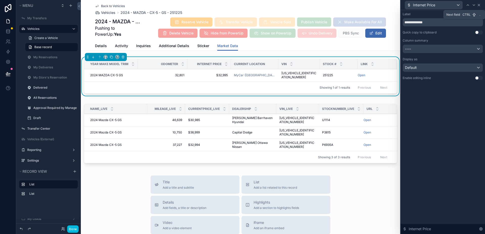
click at [479, 4] on icon at bounding box center [479, 5] width 4 height 4
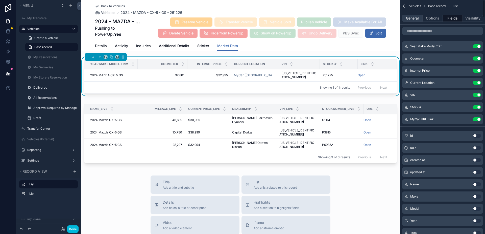
click at [412, 18] on button "General" at bounding box center [413, 18] width 20 height 7
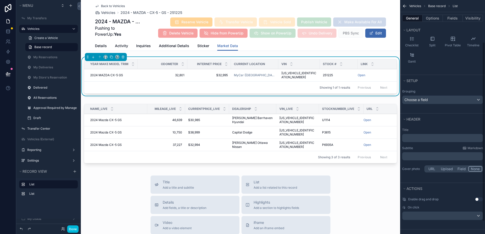
scroll to position [71, 0]
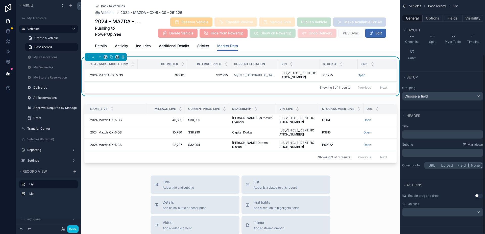
click at [419, 134] on p "﻿" at bounding box center [444, 134] width 78 height 5
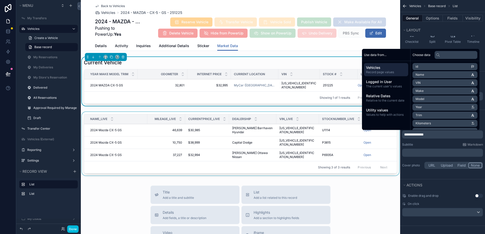
click at [125, 112] on div "scrollable content" at bounding box center [241, 144] width 320 height 65
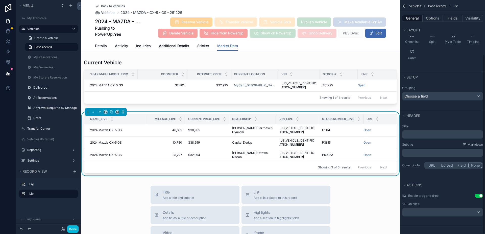
click at [426, 131] on div "﻿" at bounding box center [443, 134] width 81 height 8
click at [431, 131] on div "﻿" at bounding box center [443, 134] width 81 height 8
click at [433, 133] on p "﻿" at bounding box center [444, 134] width 78 height 5
